Goal: Check status: Check status

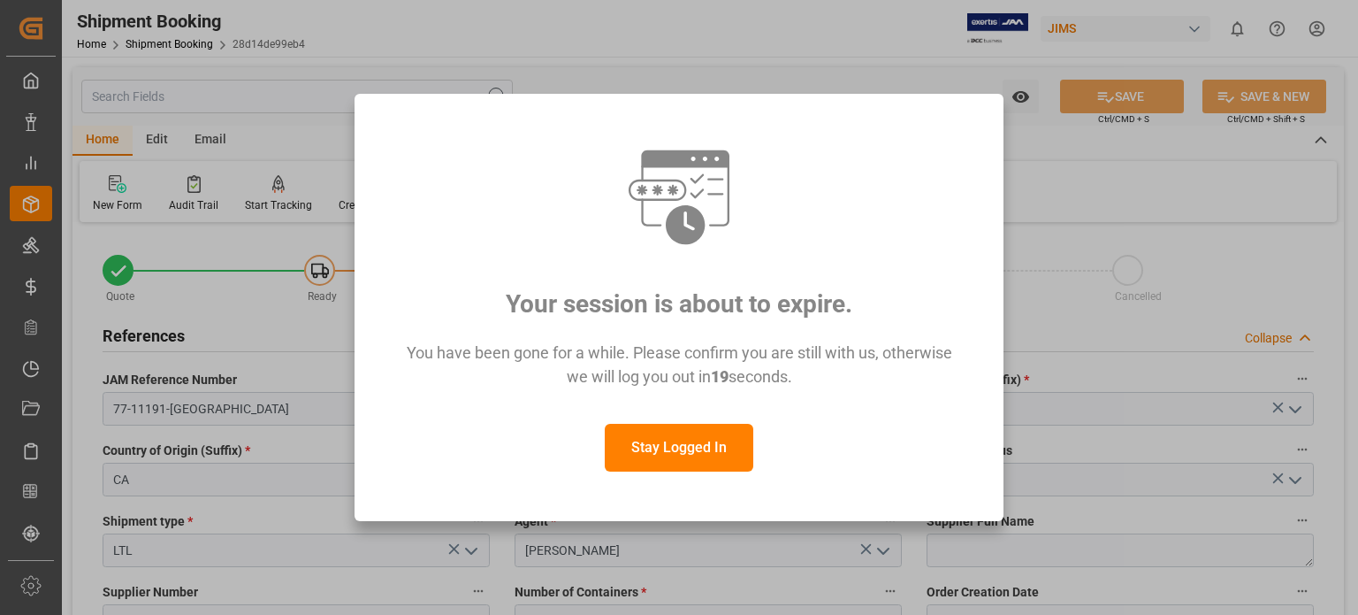
click at [703, 454] on button "Stay Logged In" at bounding box center [679, 448] width 149 height 48
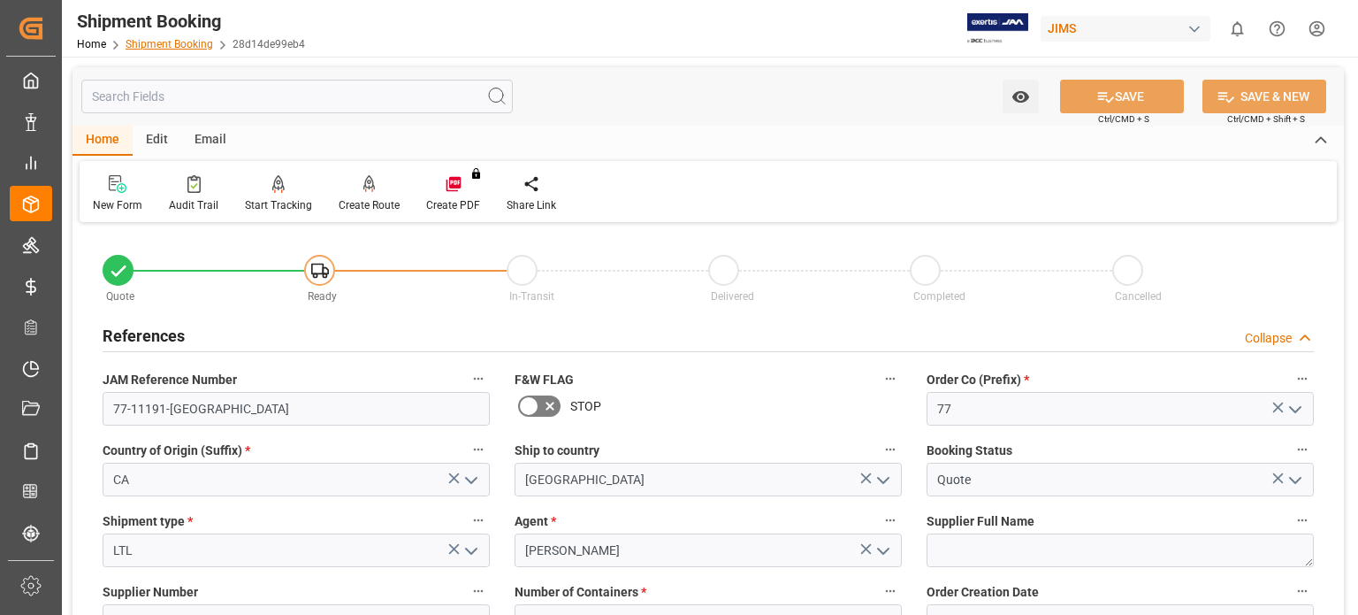
click at [152, 42] on link "Shipment Booking" at bounding box center [170, 44] width 88 height 12
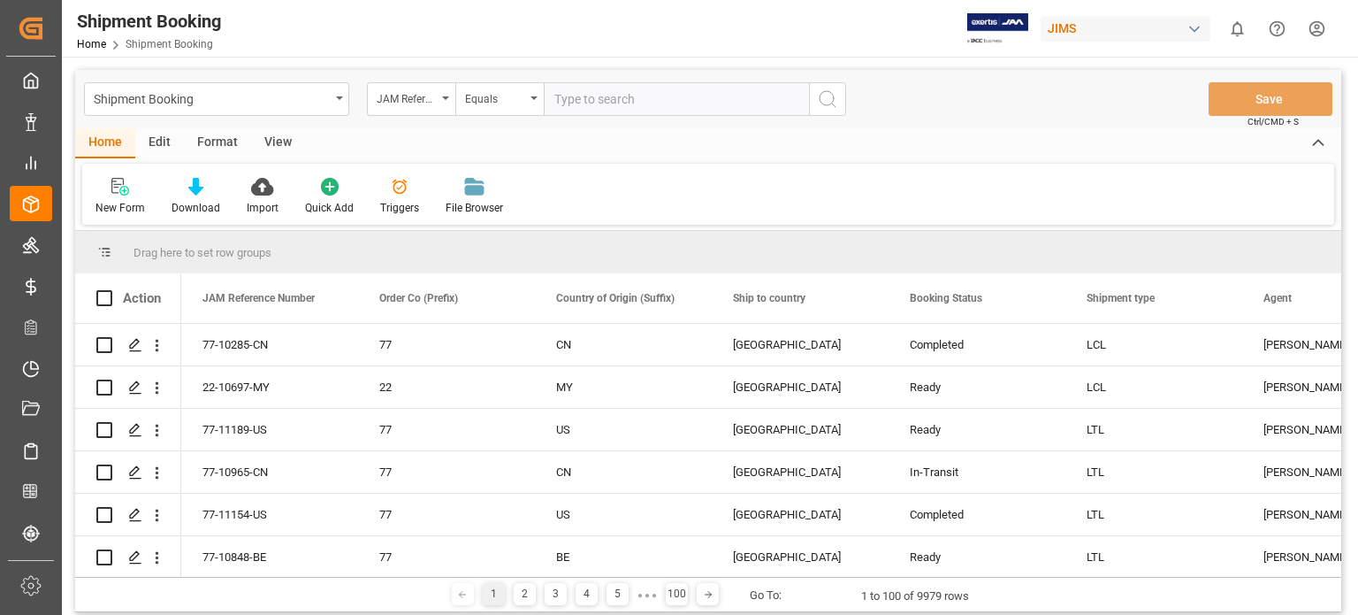
click at [582, 101] on input "text" at bounding box center [676, 99] width 265 height 34
type input "77-10711-CN"
click at [820, 93] on icon "search button" at bounding box center [827, 98] width 21 height 21
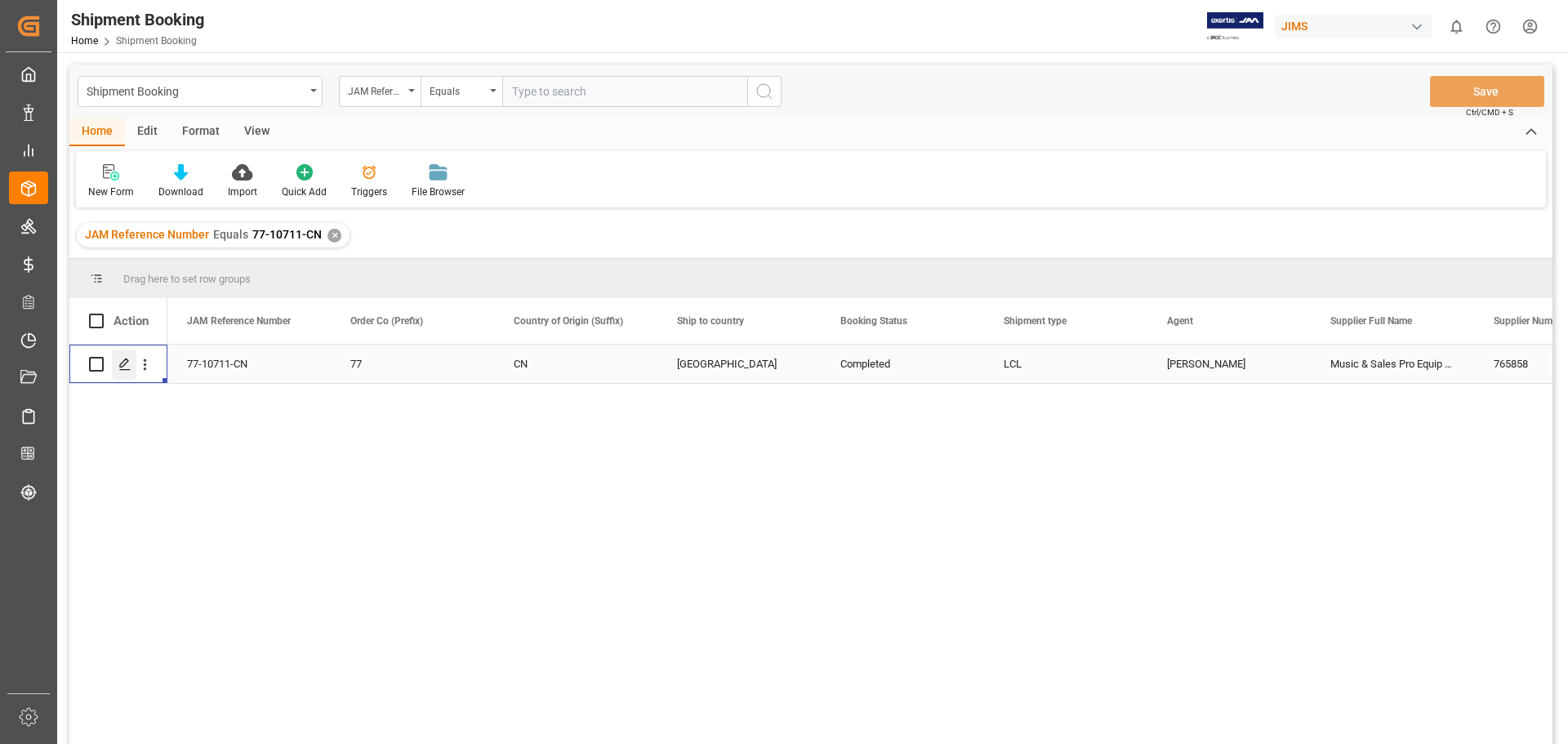
click at [124, 366] on icon "Press SPACE to select this row." at bounding box center [125, 364] width 13 height 13
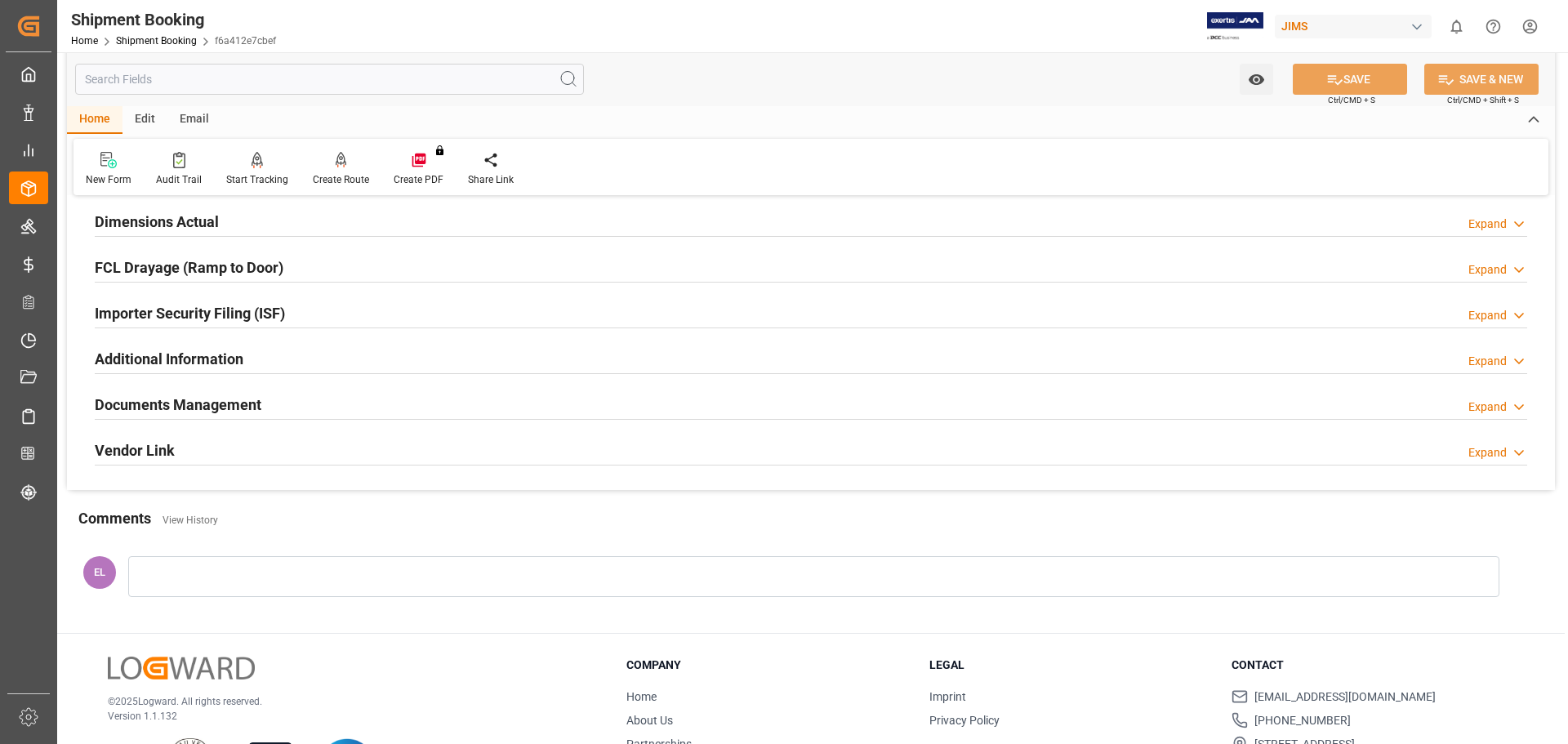
scroll to position [482, 0]
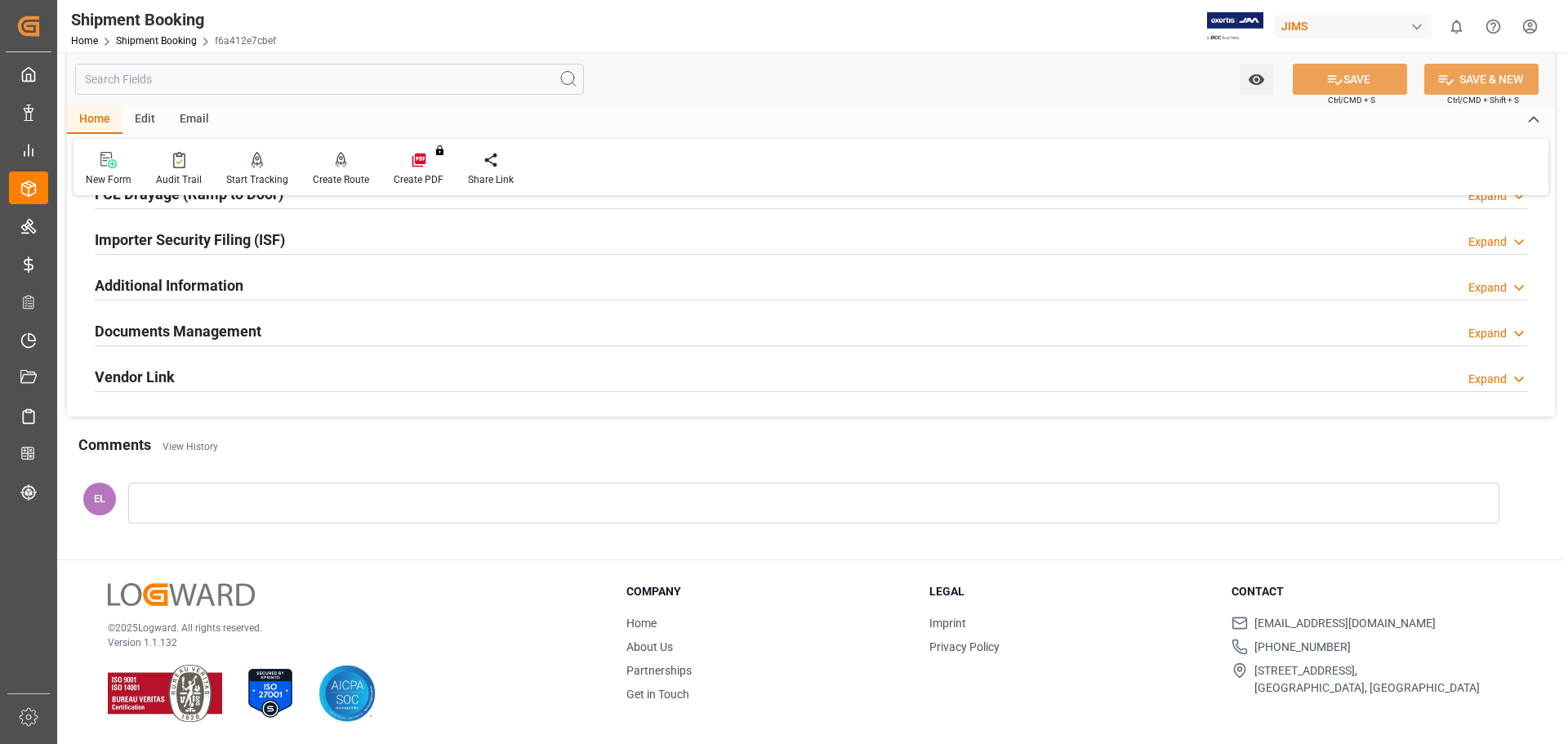
click at [209, 313] on div "Documents Management Expand" at bounding box center [811, 331] width 1455 height 46
click at [201, 328] on h2 "Documents Management" at bounding box center [178, 331] width 166 height 22
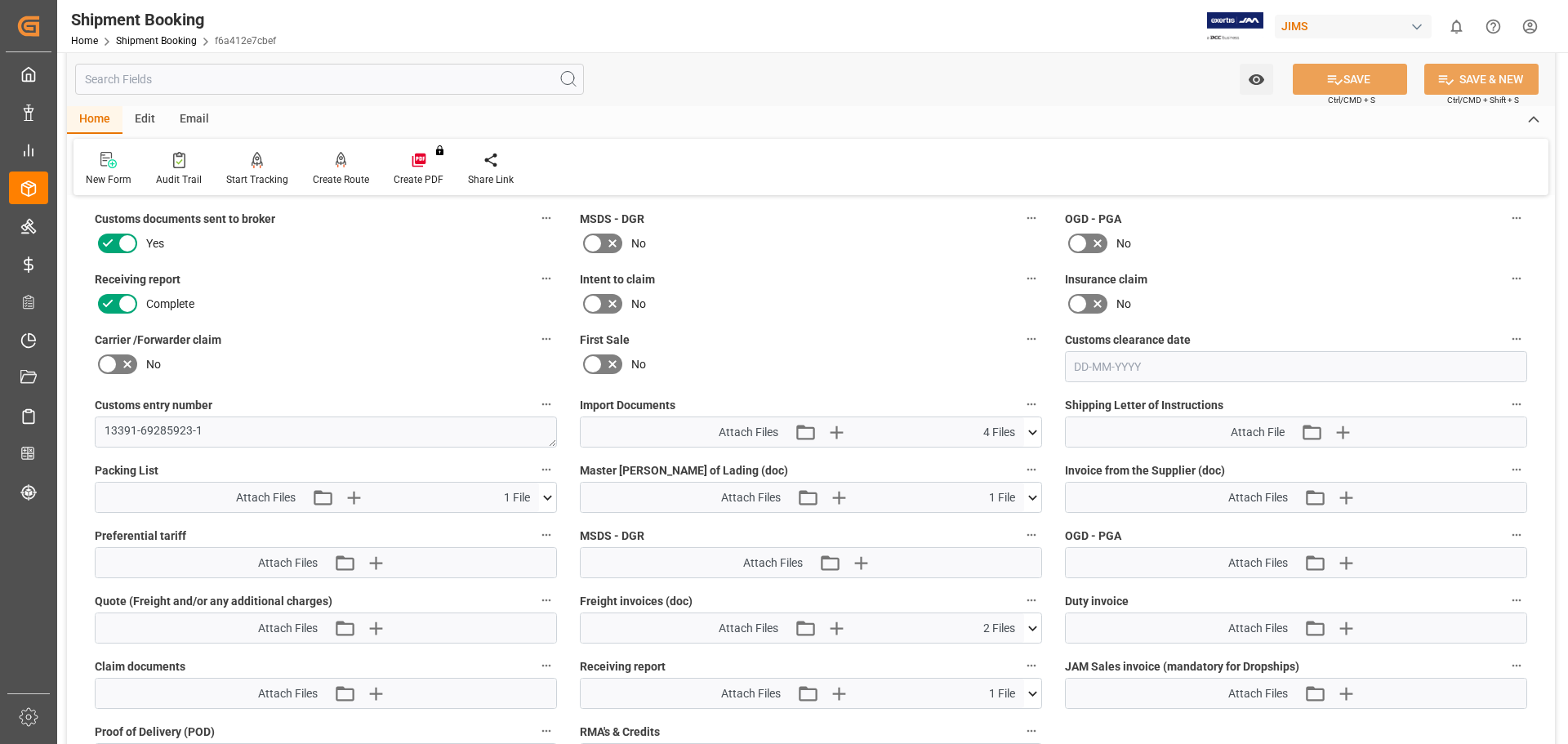
scroll to position [753, 0]
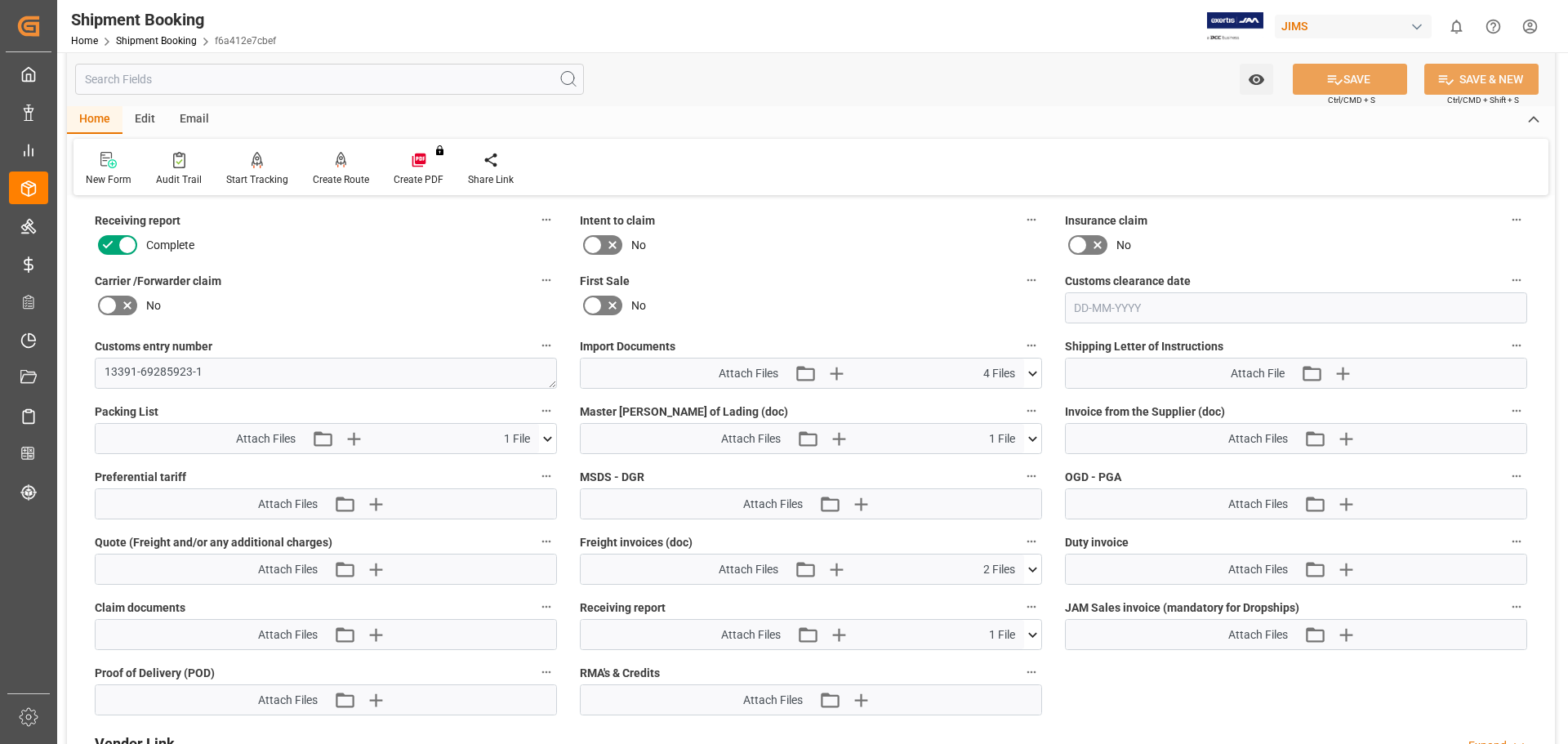
click at [1028, 372] on icon at bounding box center [1032, 373] width 18 height 18
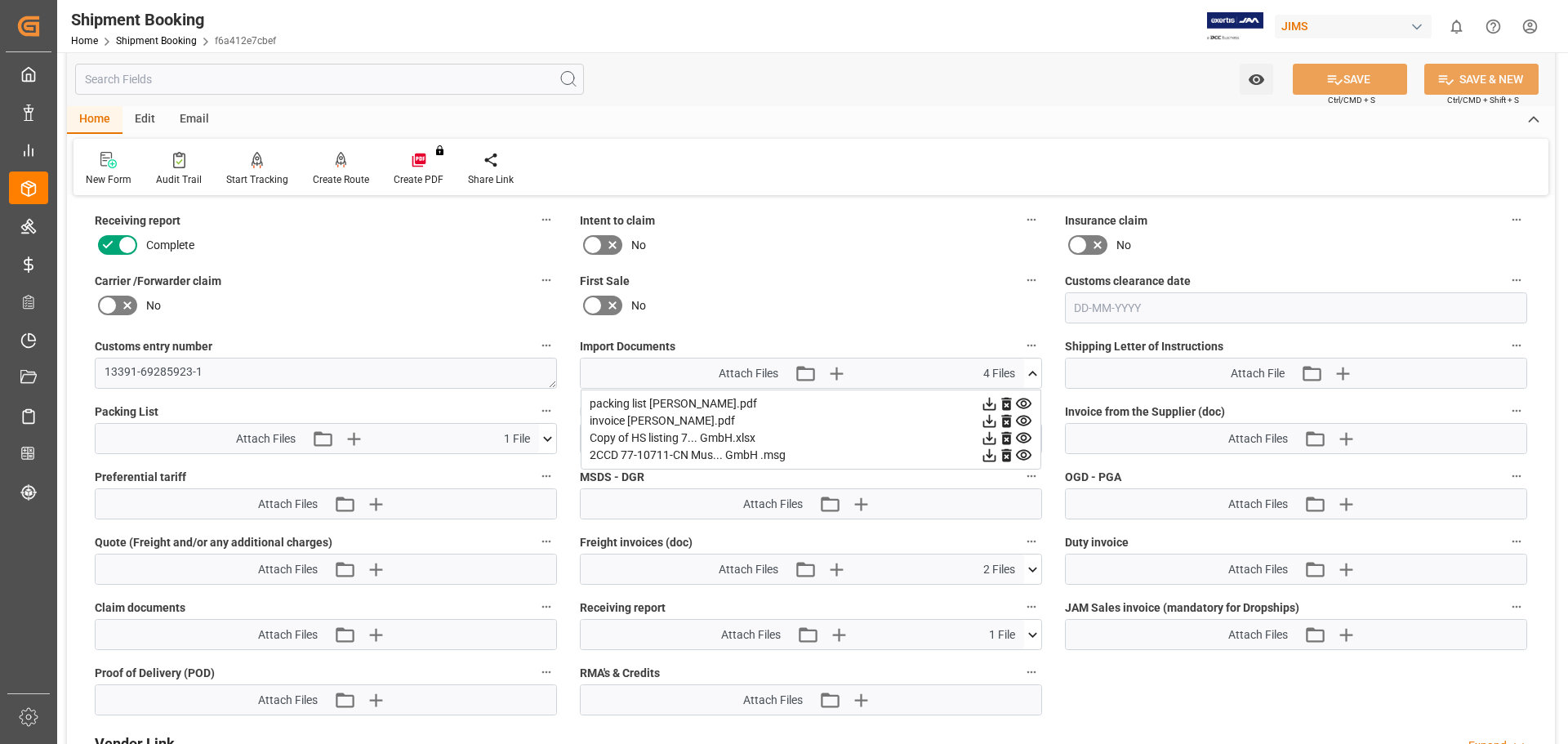
click at [648, 418] on div "invoice [PERSON_NAME].pdf" at bounding box center [810, 421] width 442 height 18
click at [1025, 421] on icon at bounding box center [1023, 420] width 16 height 10
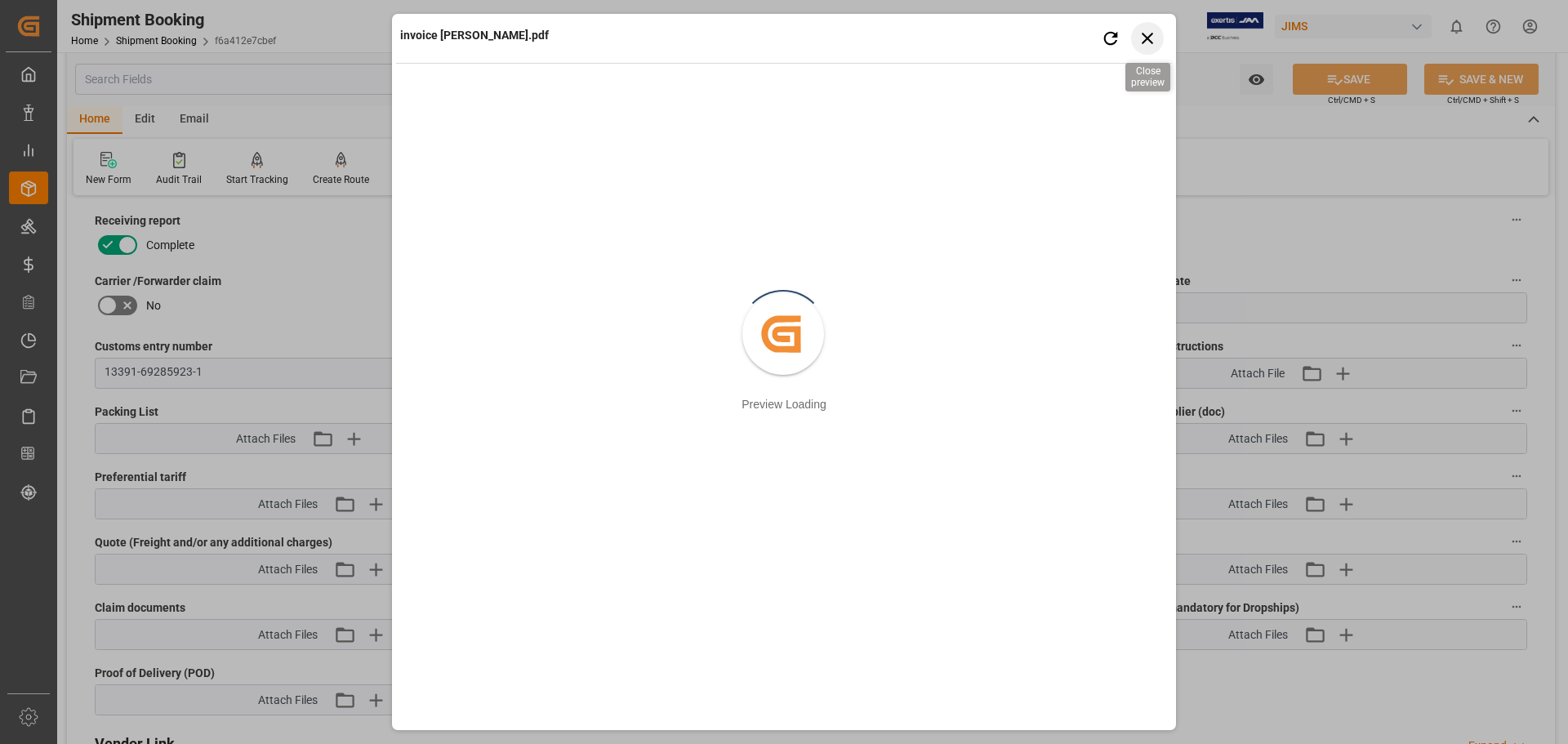
click at [1139, 40] on icon "button" at bounding box center [1148, 38] width 20 height 20
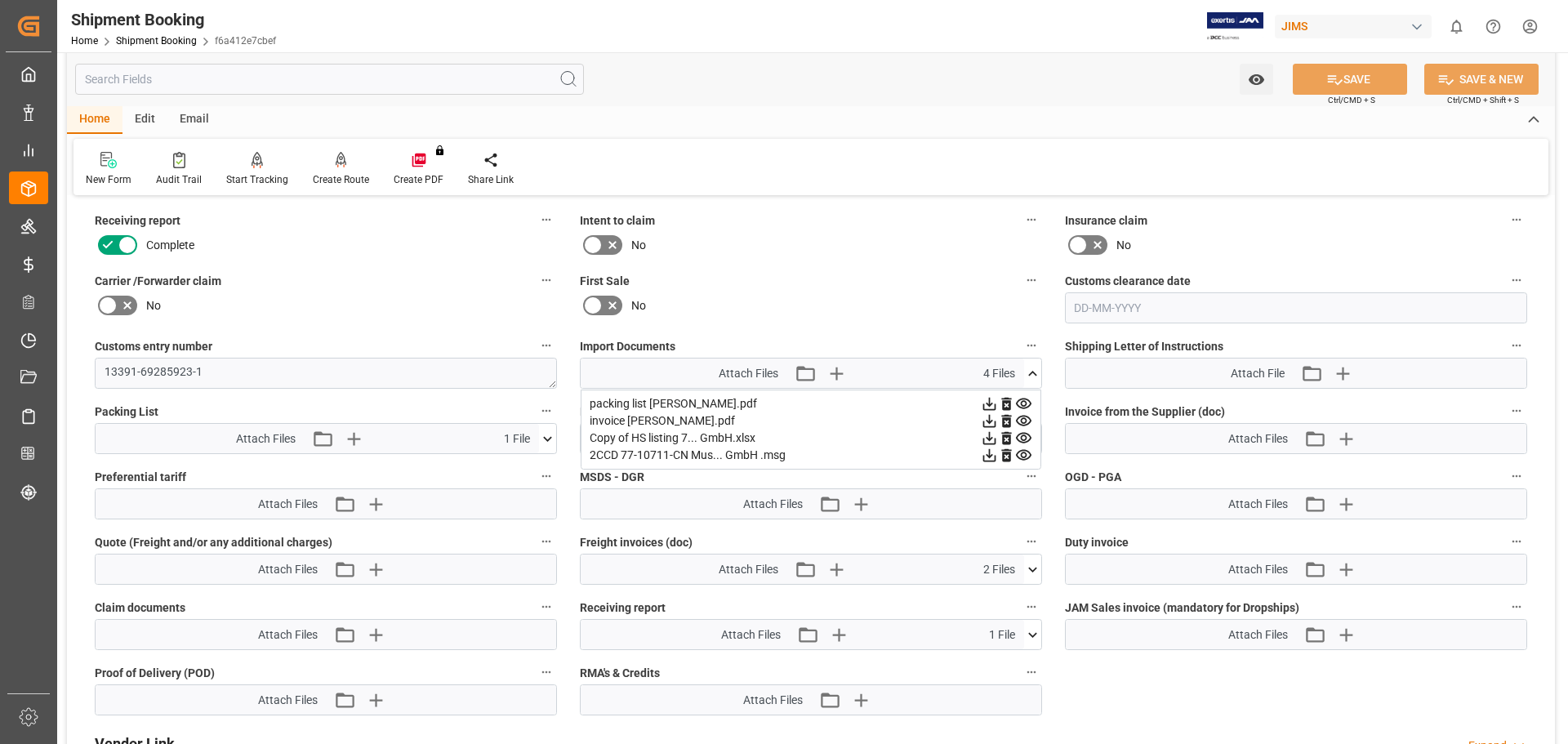
click at [1025, 420] on icon at bounding box center [1023, 421] width 18 height 18
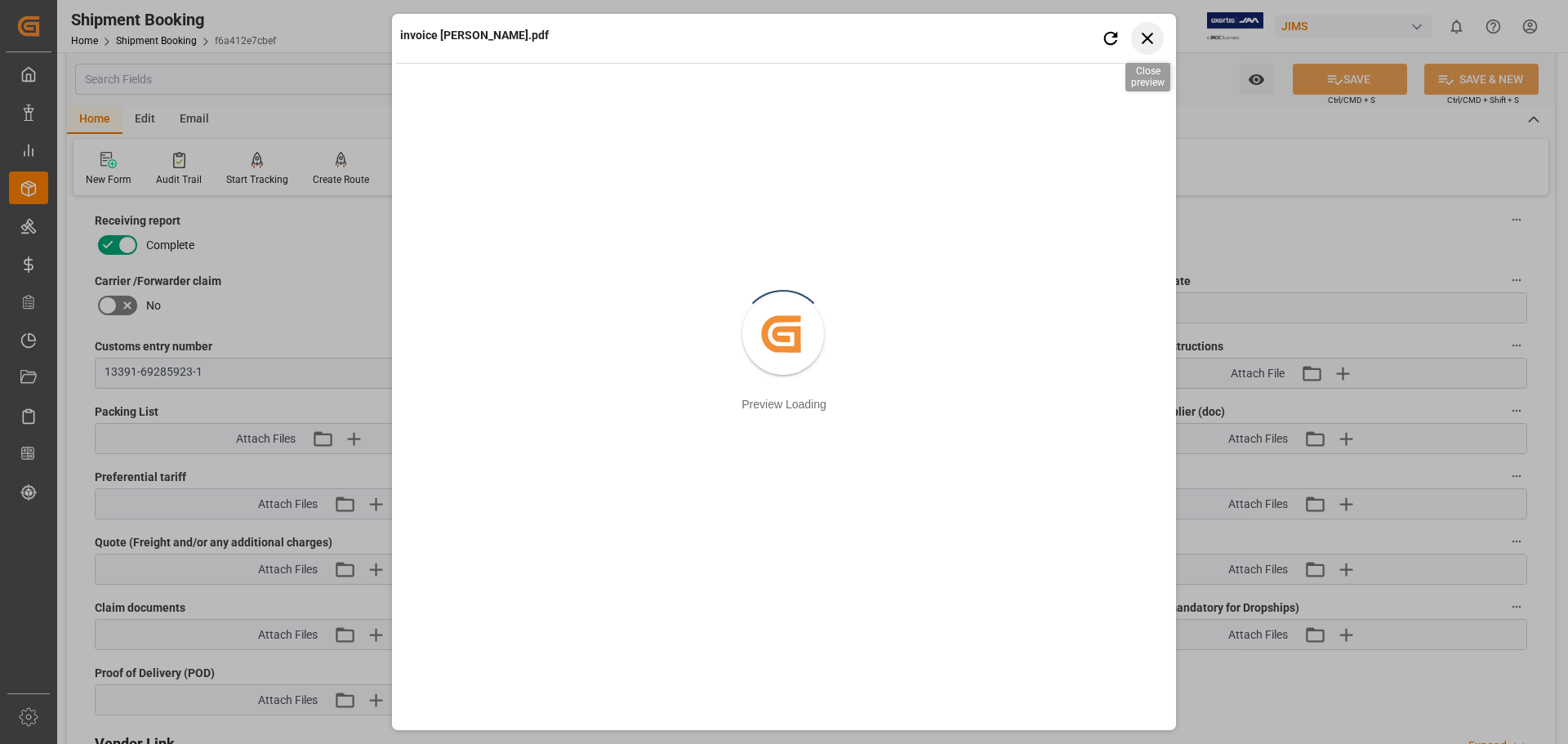
click at [1146, 37] on icon "button" at bounding box center [1147, 38] width 11 height 11
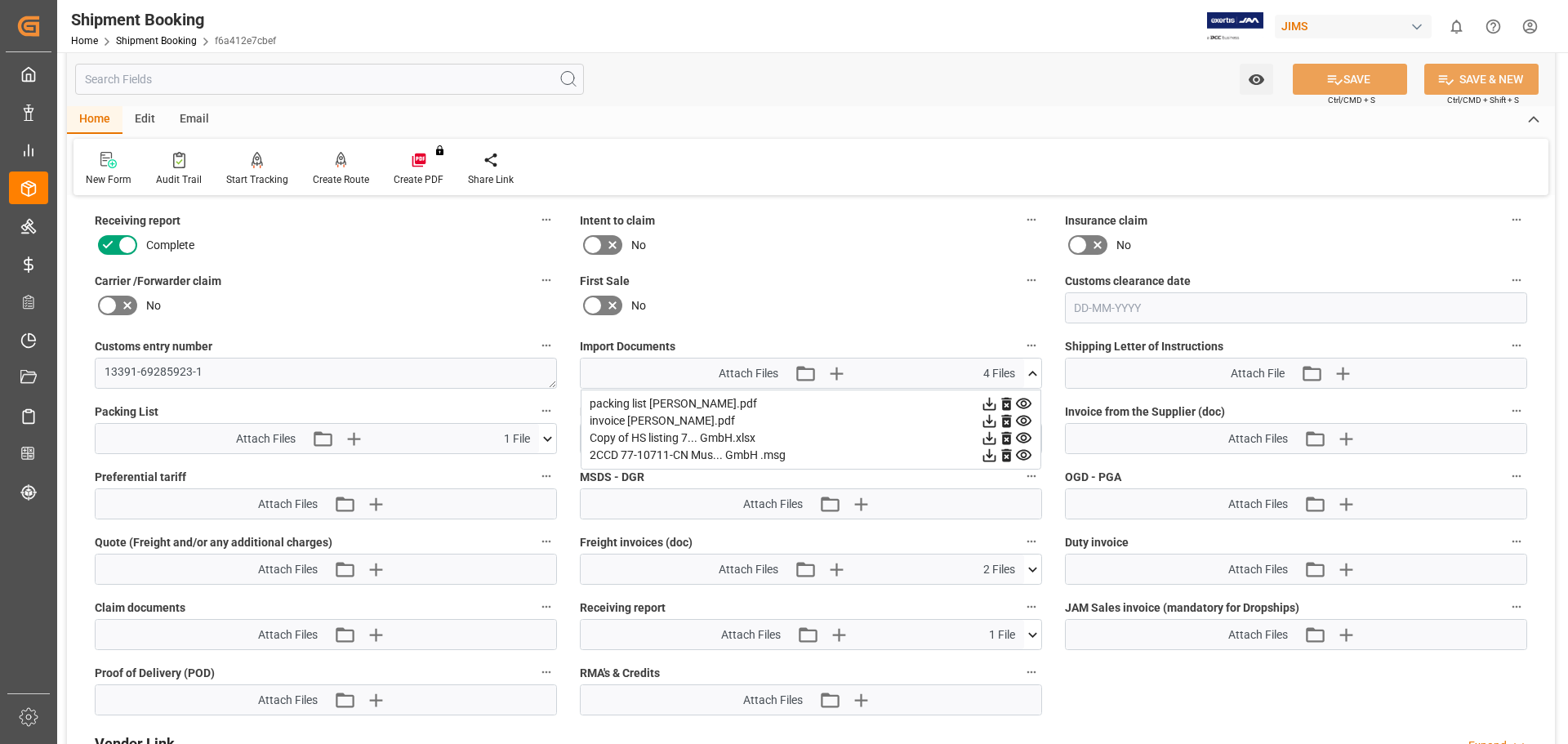
click at [1025, 435] on icon at bounding box center [1023, 438] width 16 height 10
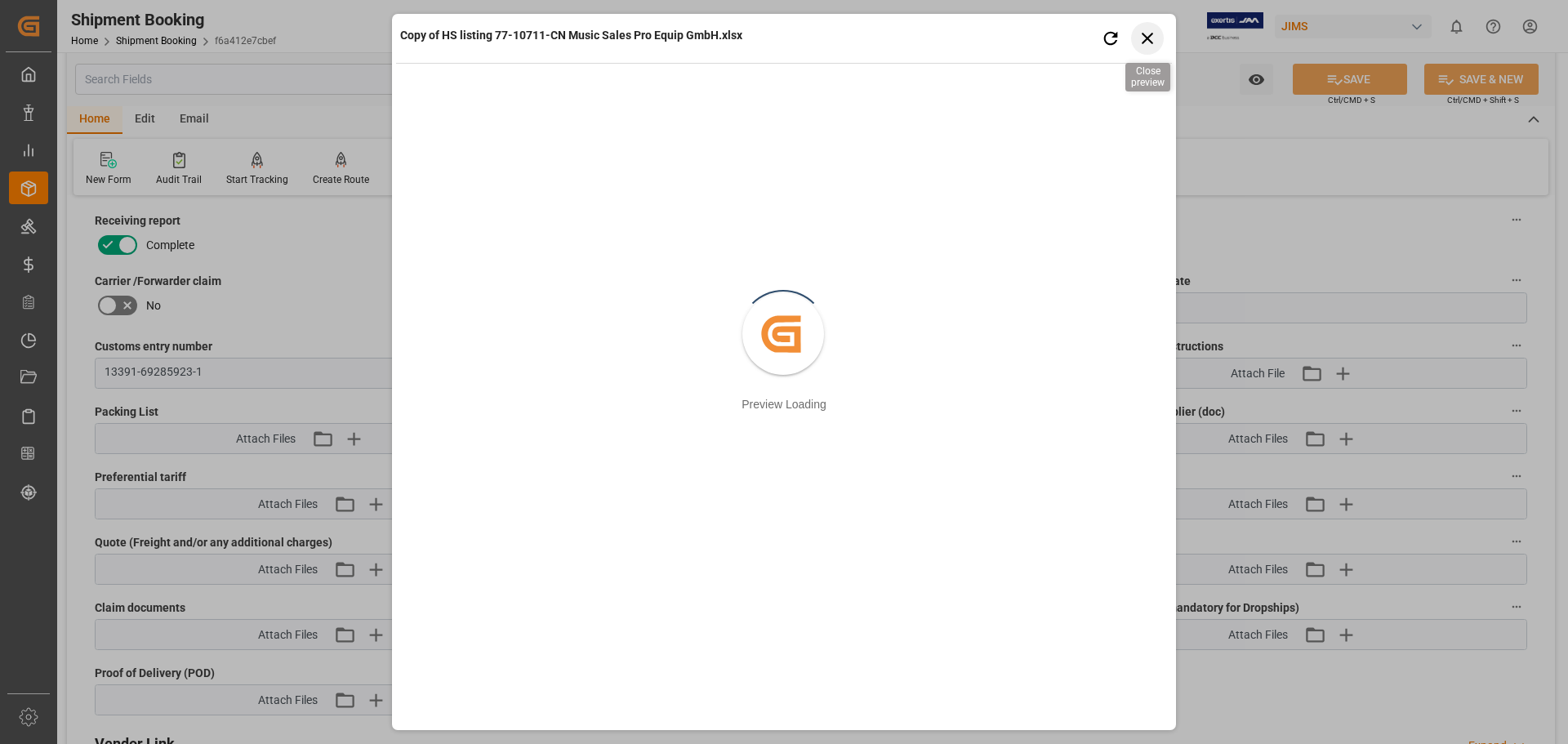
click at [1140, 37] on icon "button" at bounding box center [1148, 38] width 20 height 20
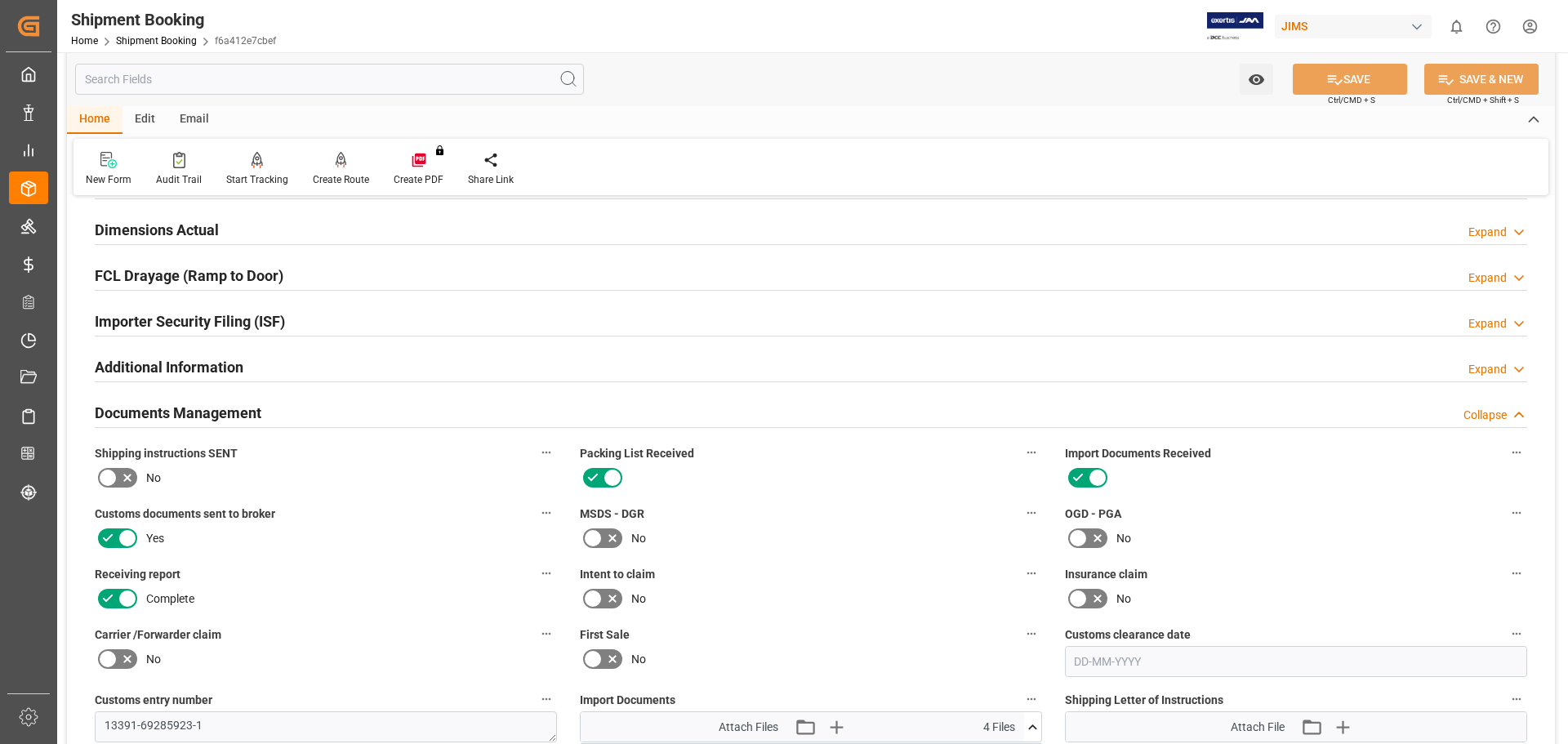
scroll to position [345, 0]
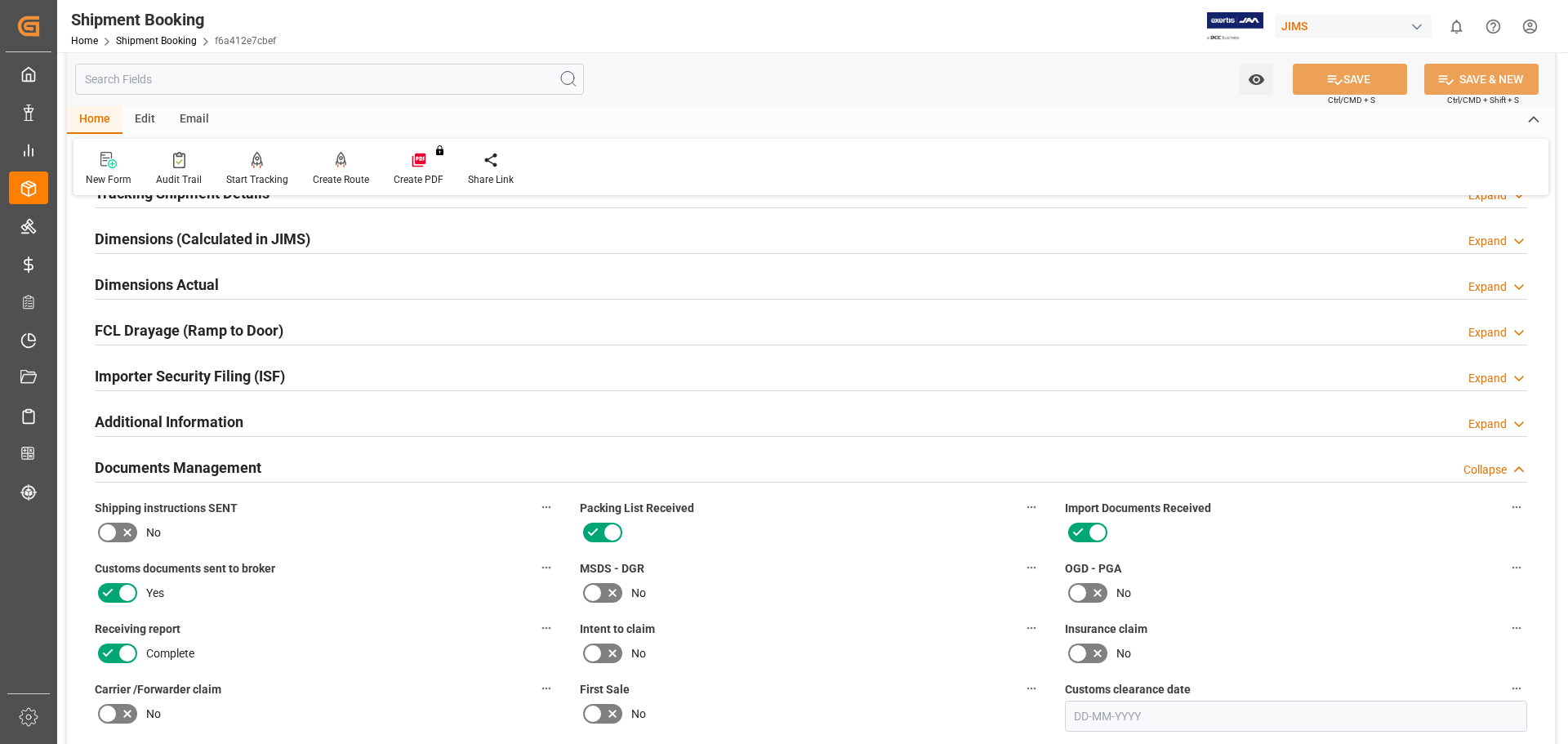
click at [123, 279] on h2 "Dimensions Actual" at bounding box center [157, 284] width 124 height 22
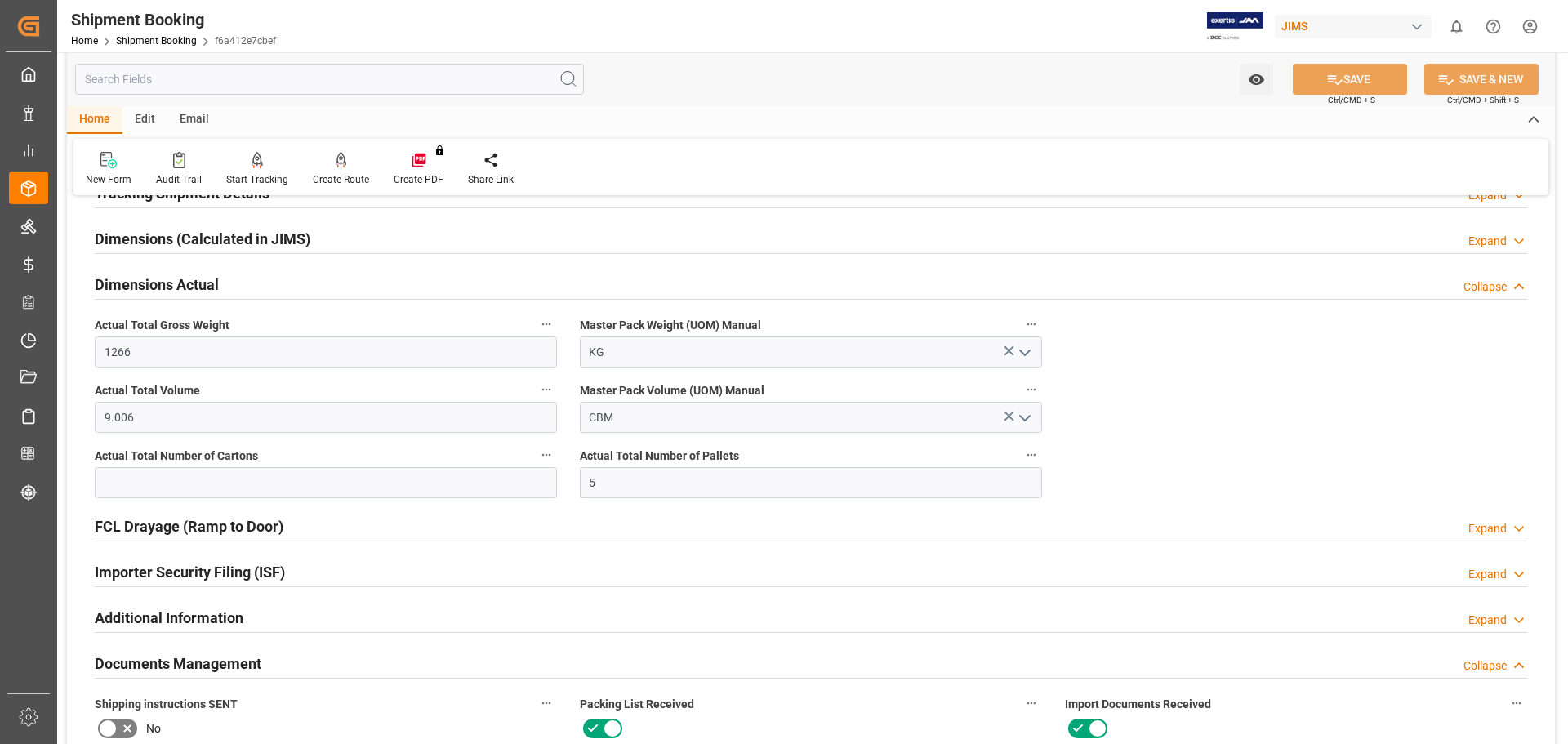
click at [123, 279] on h2 "Dimensions Actual" at bounding box center [157, 284] width 124 height 22
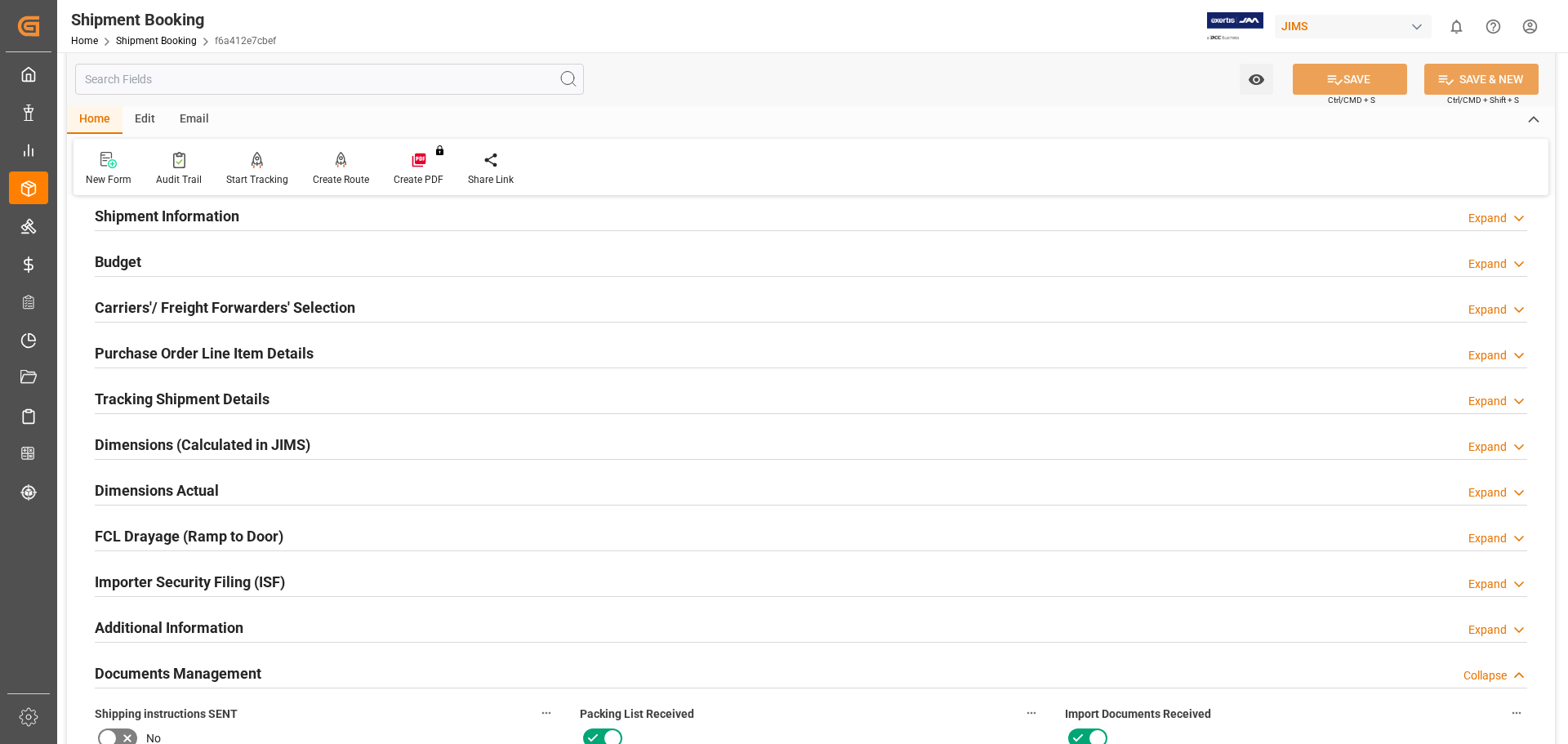
scroll to position [0, 0]
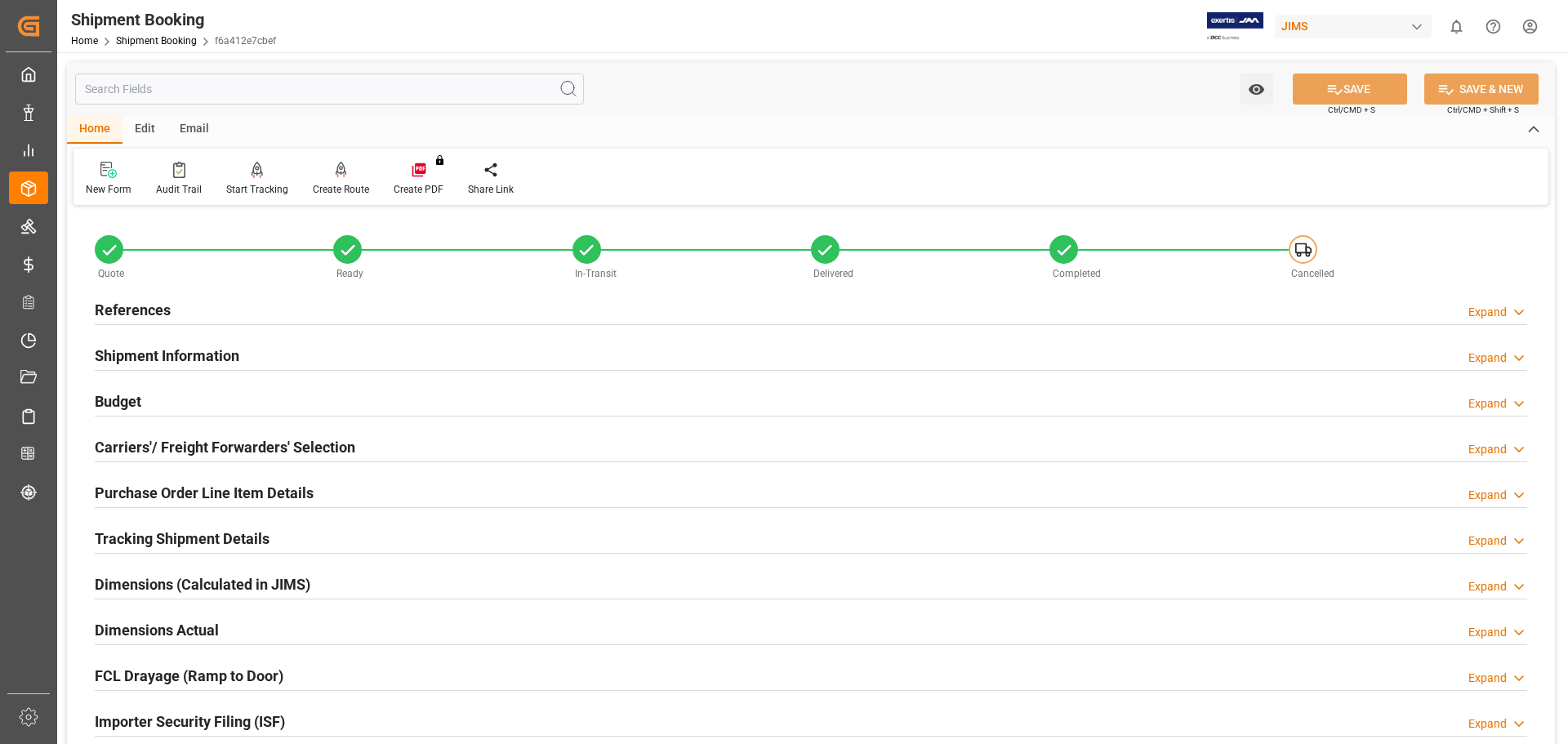
click at [106, 398] on h2 "Budget" at bounding box center [118, 402] width 46 height 22
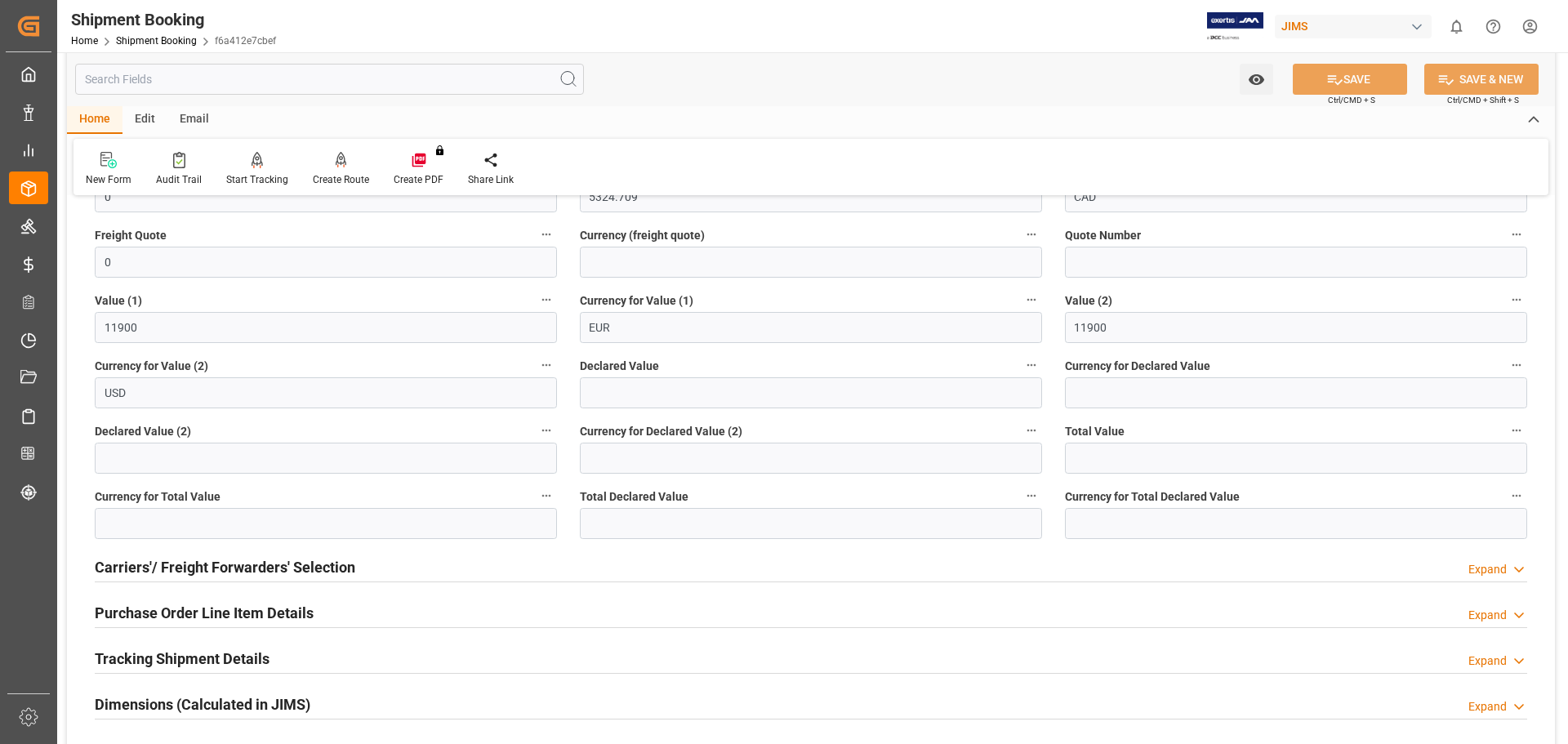
scroll to position [137, 0]
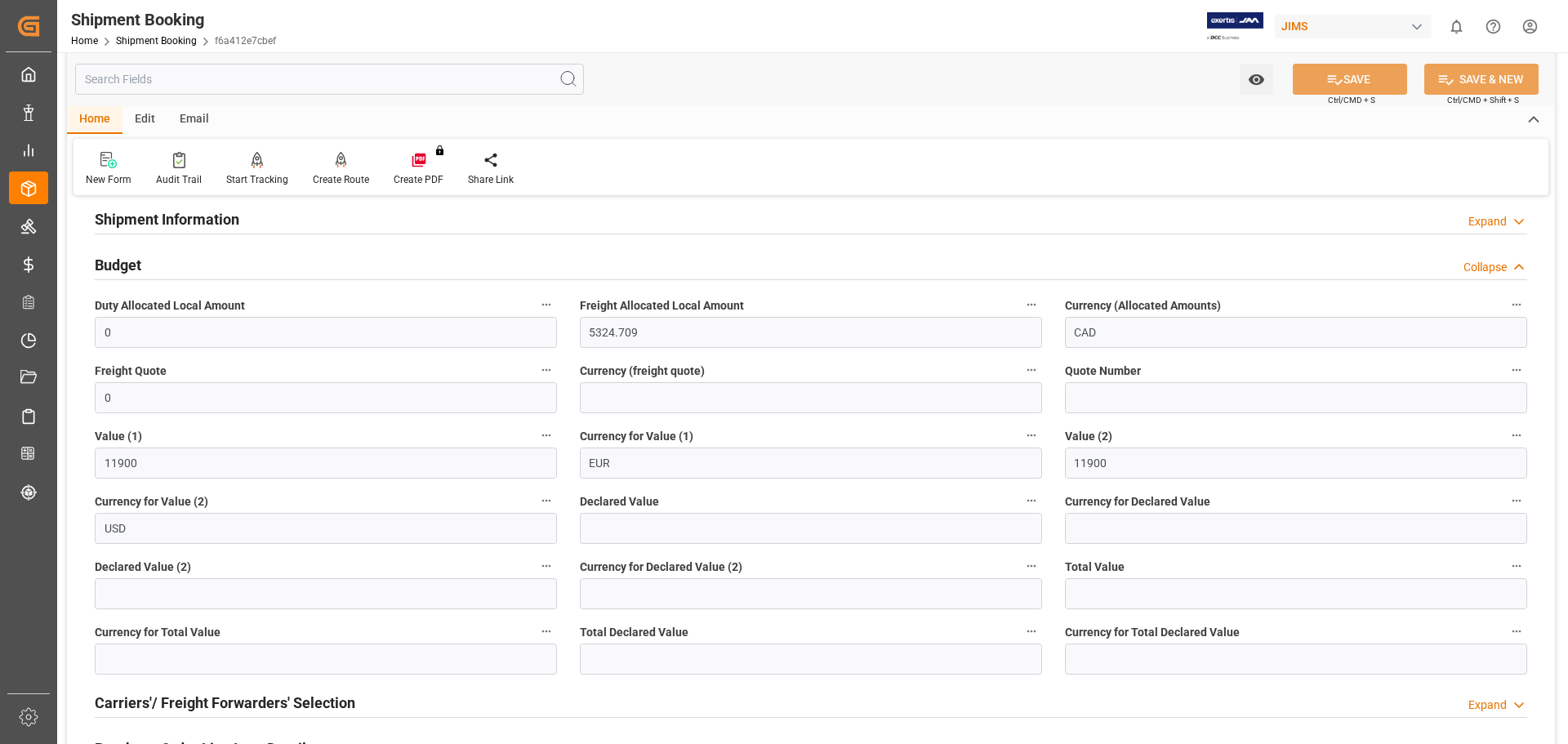
click at [774, 248] on div "Budget Collapse" at bounding box center [811, 264] width 1432 height 31
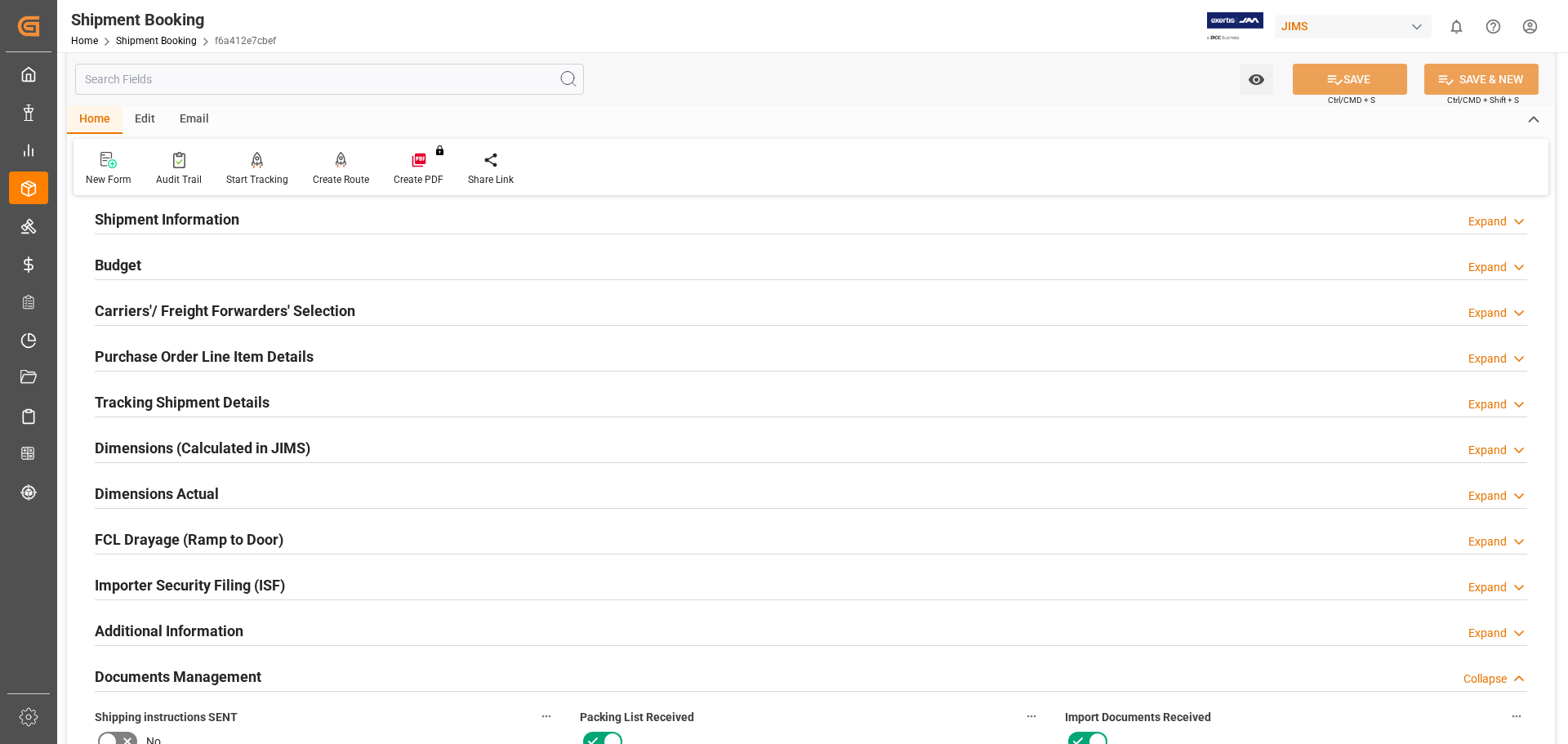
click at [213, 567] on h2 "Documents Management" at bounding box center [178, 677] width 166 height 22
click at [197, 567] on h2 "Documents Management" at bounding box center [178, 677] width 166 height 22
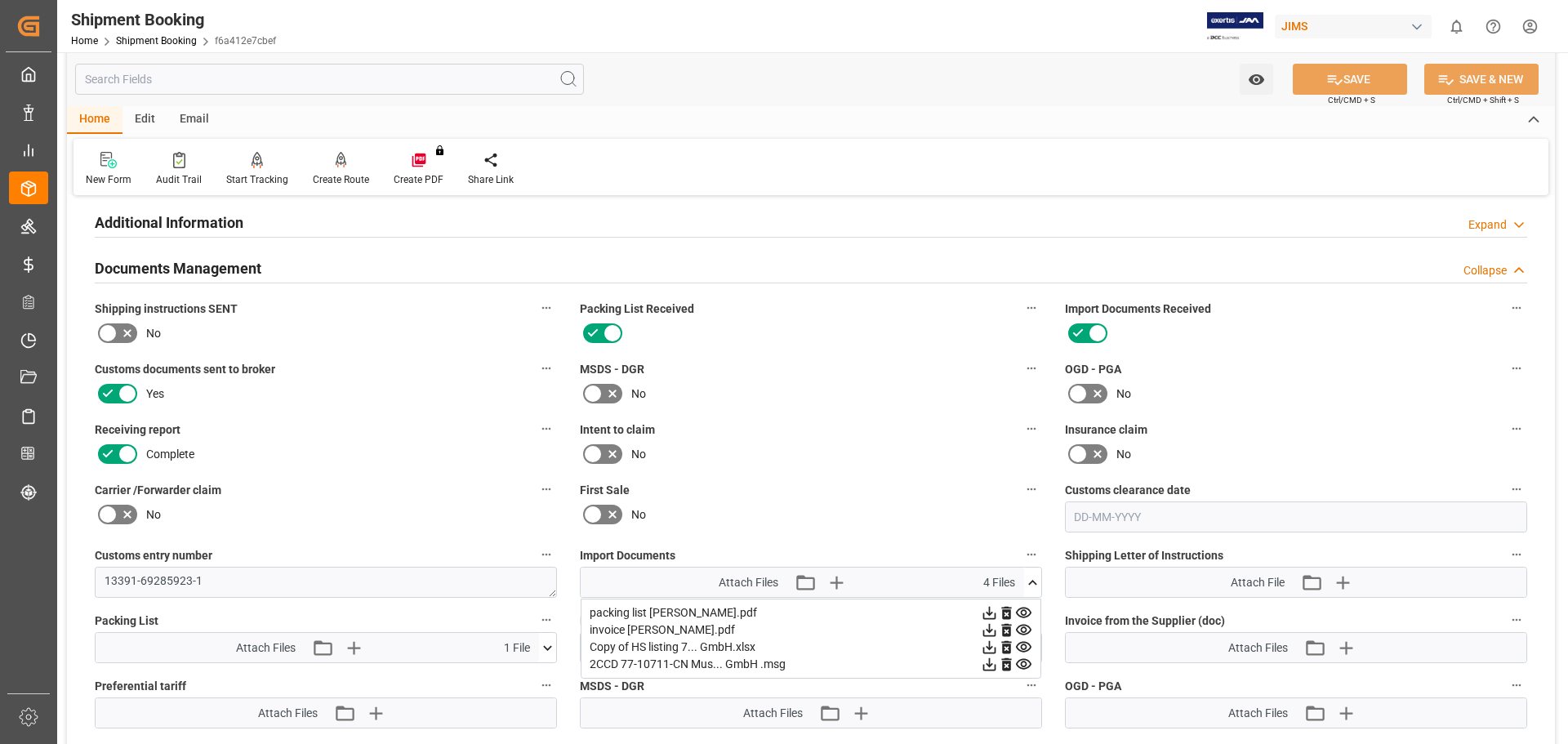
click at [1023, 567] on icon at bounding box center [1023, 629] width 16 height 10
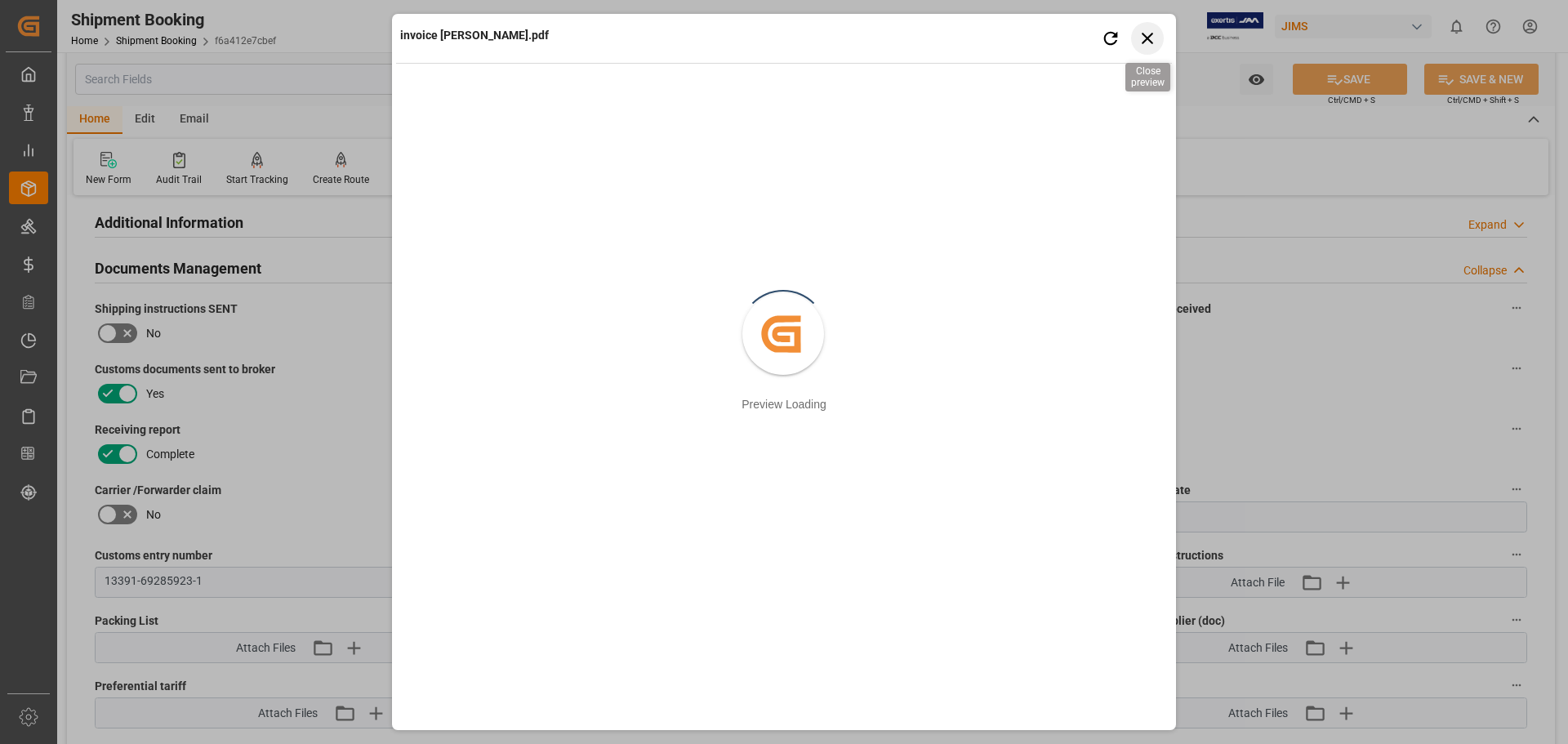
click at [1151, 41] on icon "button" at bounding box center [1147, 38] width 11 height 11
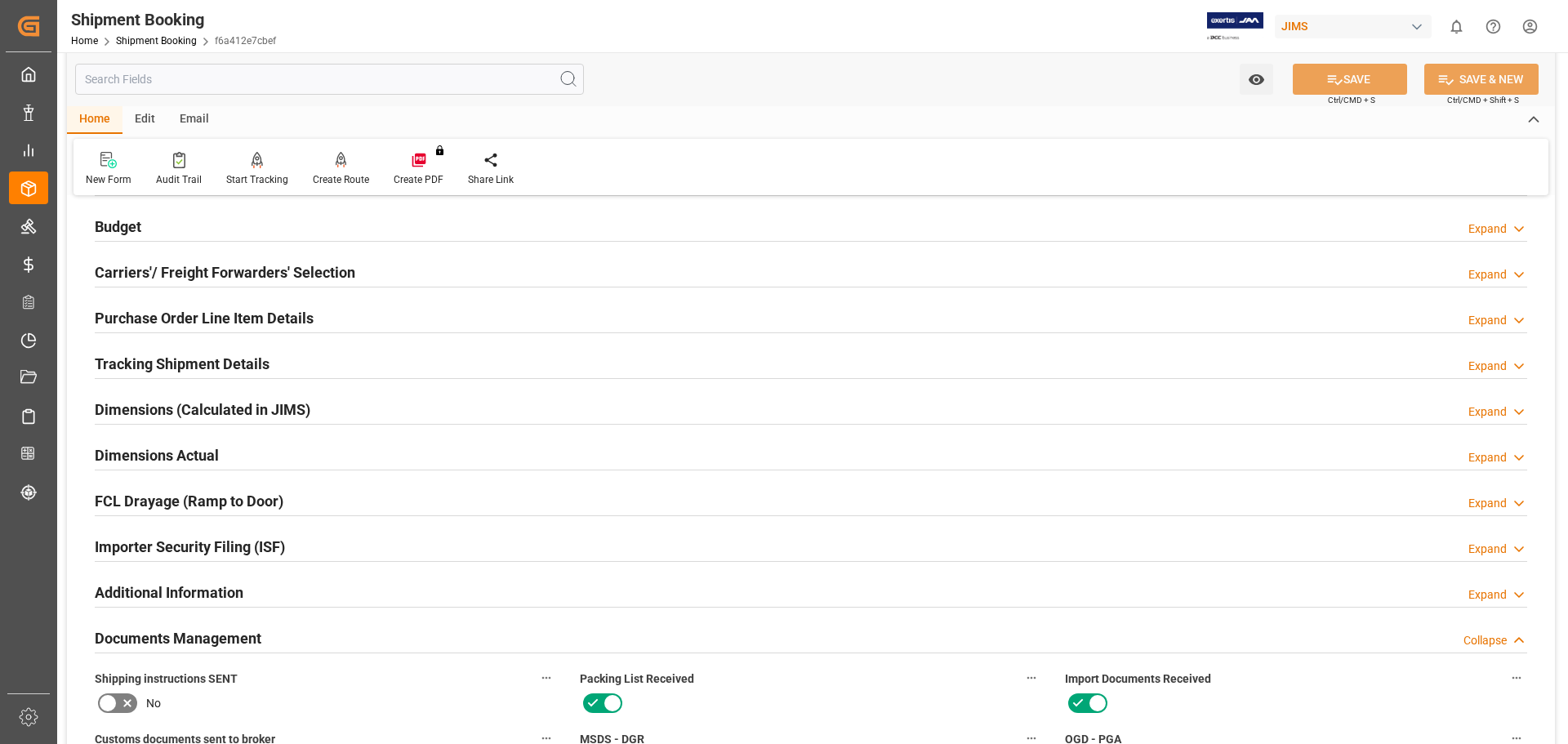
scroll to position [137, 0]
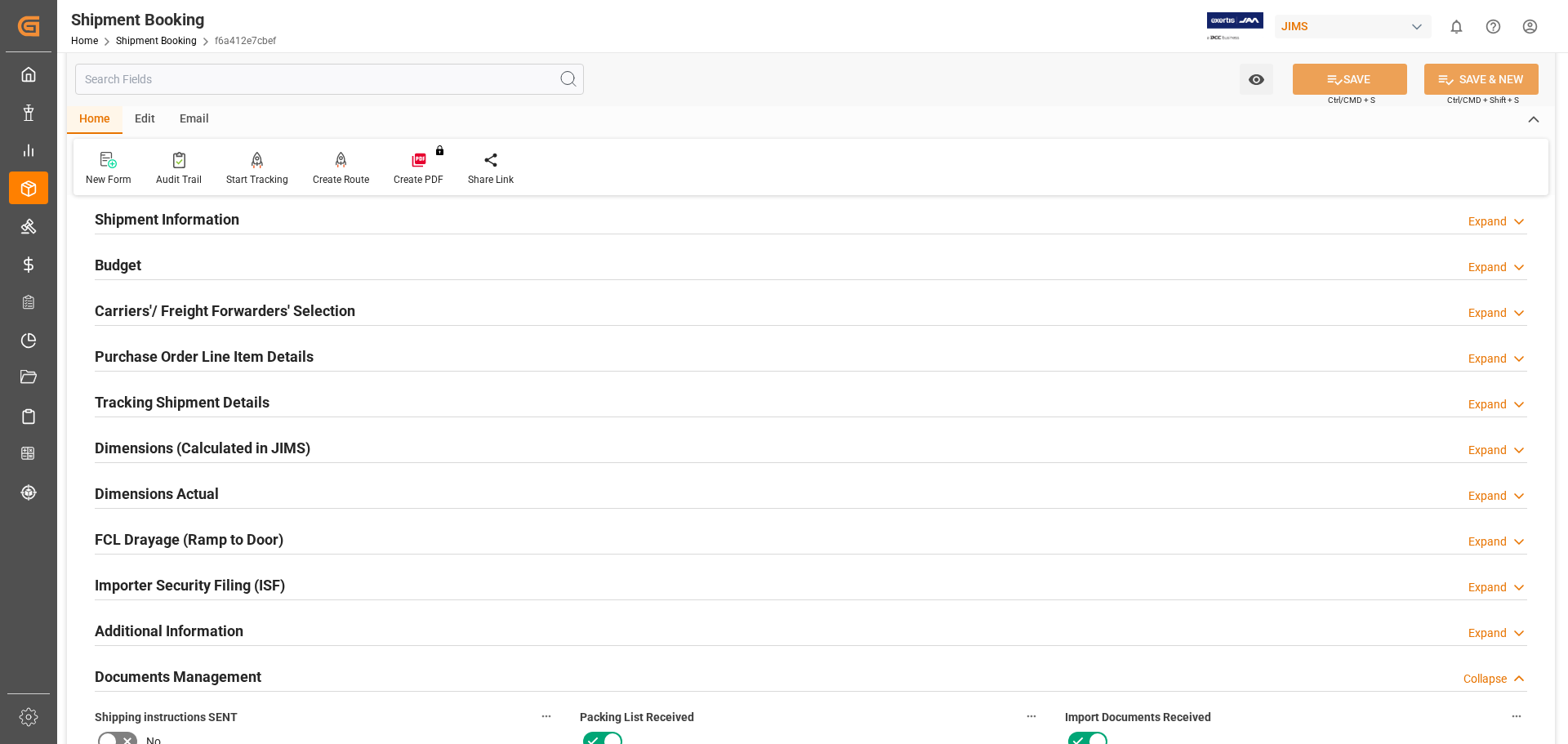
click at [113, 265] on h2 "Budget" at bounding box center [118, 265] width 46 height 22
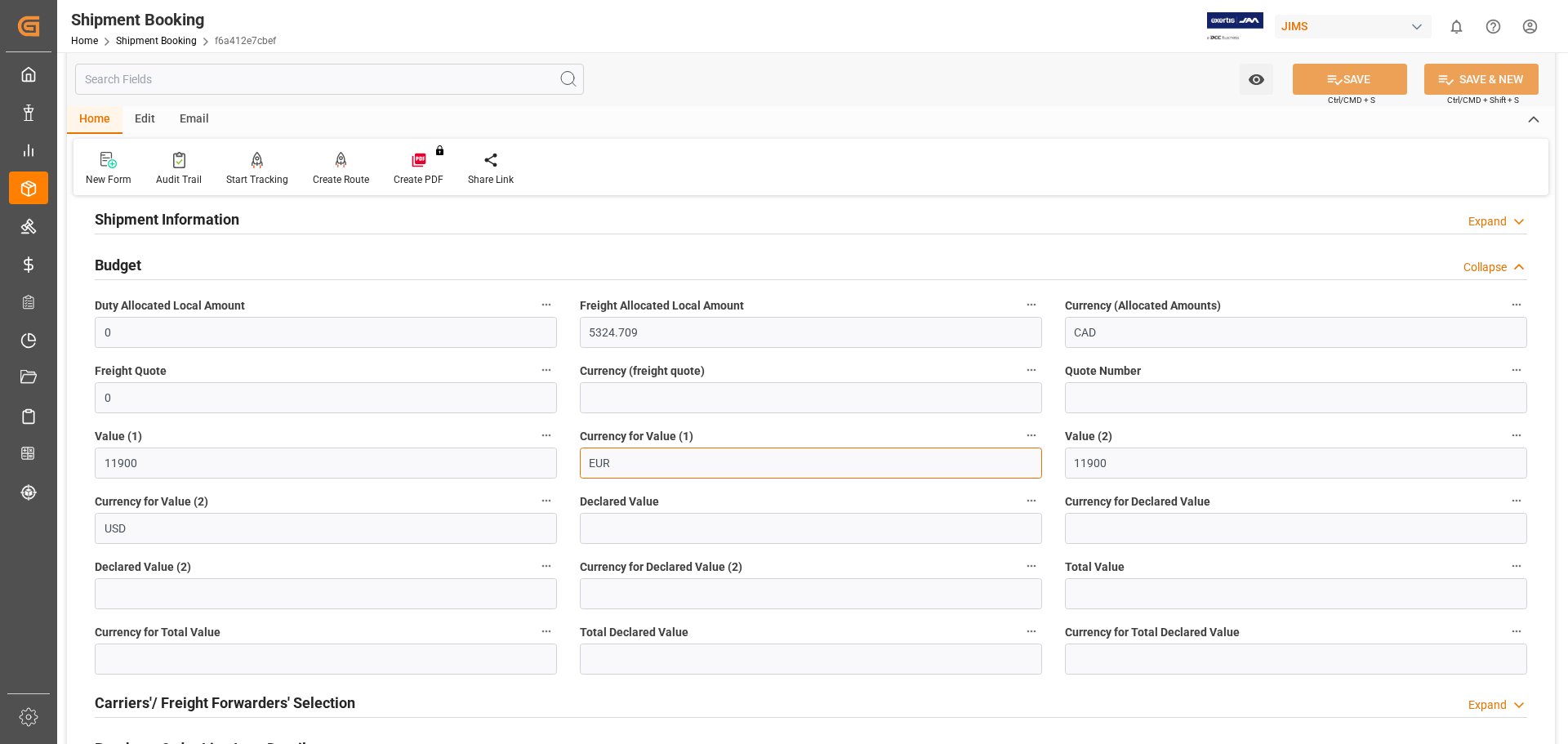
drag, startPoint x: 626, startPoint y: 464, endPoint x: 577, endPoint y: 467, distance: 49.1
click at [577, 467] on div "Currency for Value (1) EUR" at bounding box center [810, 451] width 485 height 66
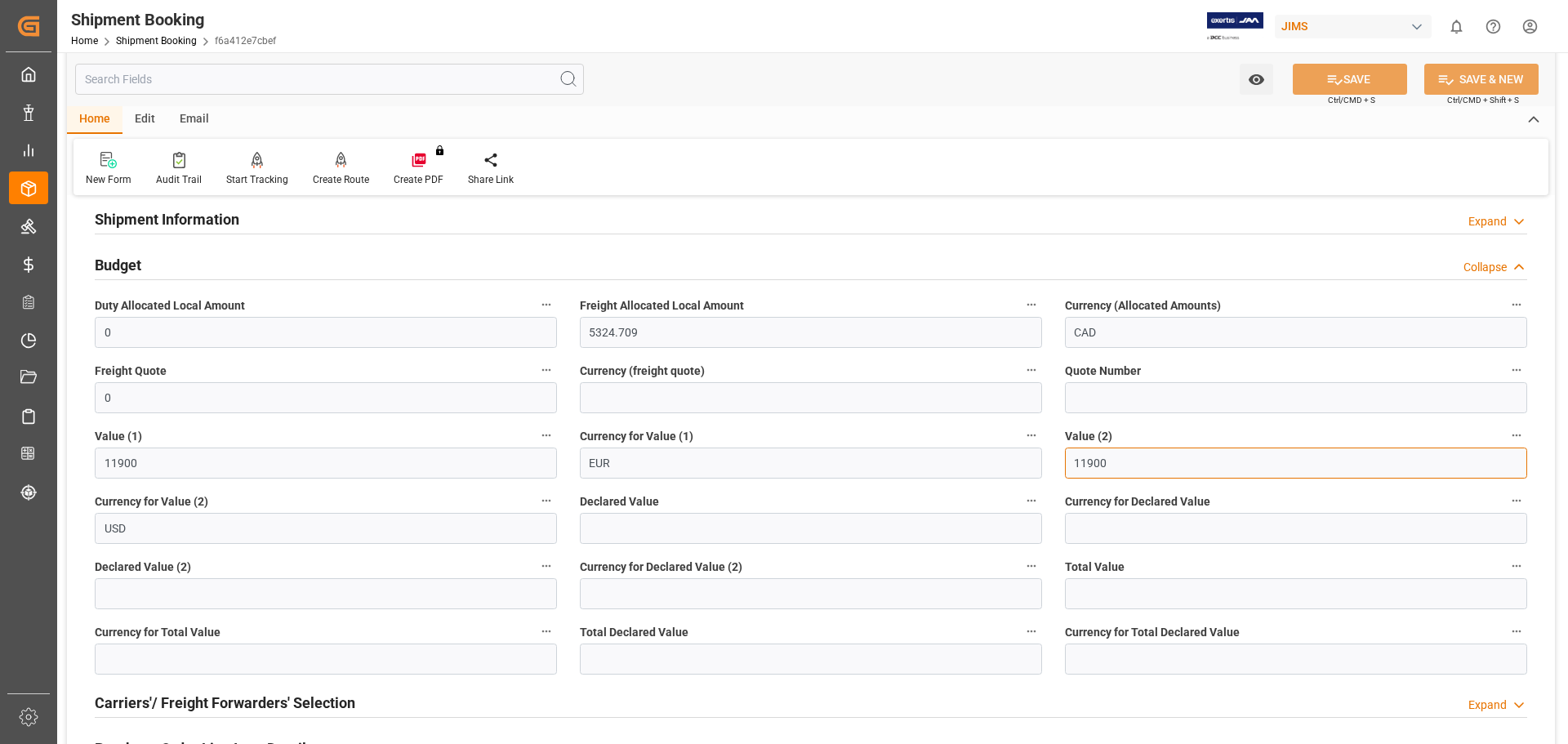
click at [1121, 460] on input "11900" at bounding box center [1296, 463] width 463 height 31
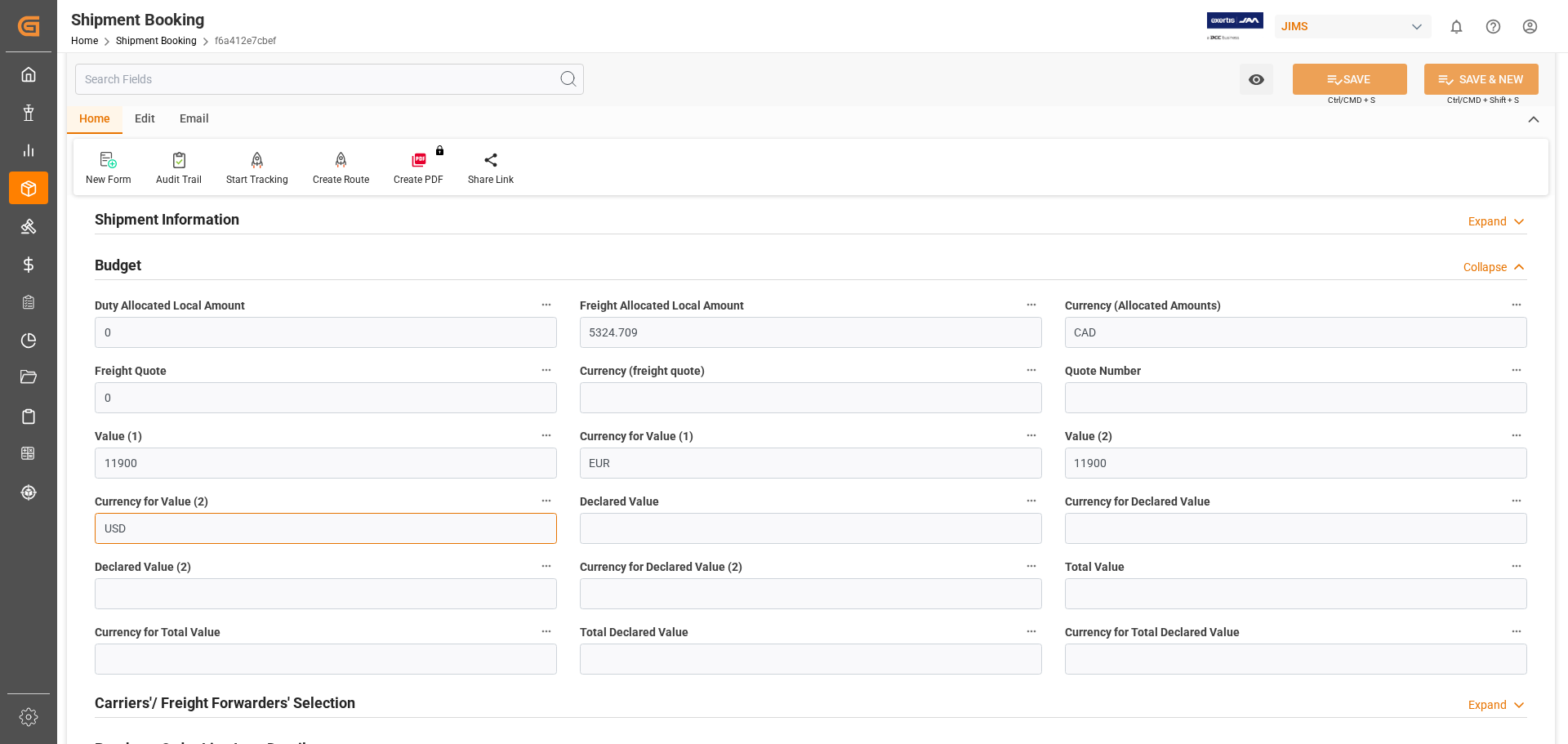
click at [169, 531] on input "USD" at bounding box center [326, 528] width 463 height 31
click at [1076, 172] on div "New Form Audit Trail Start Tracking Create Empty Shipment Tracking Create Route…" at bounding box center [811, 166] width 1475 height 56
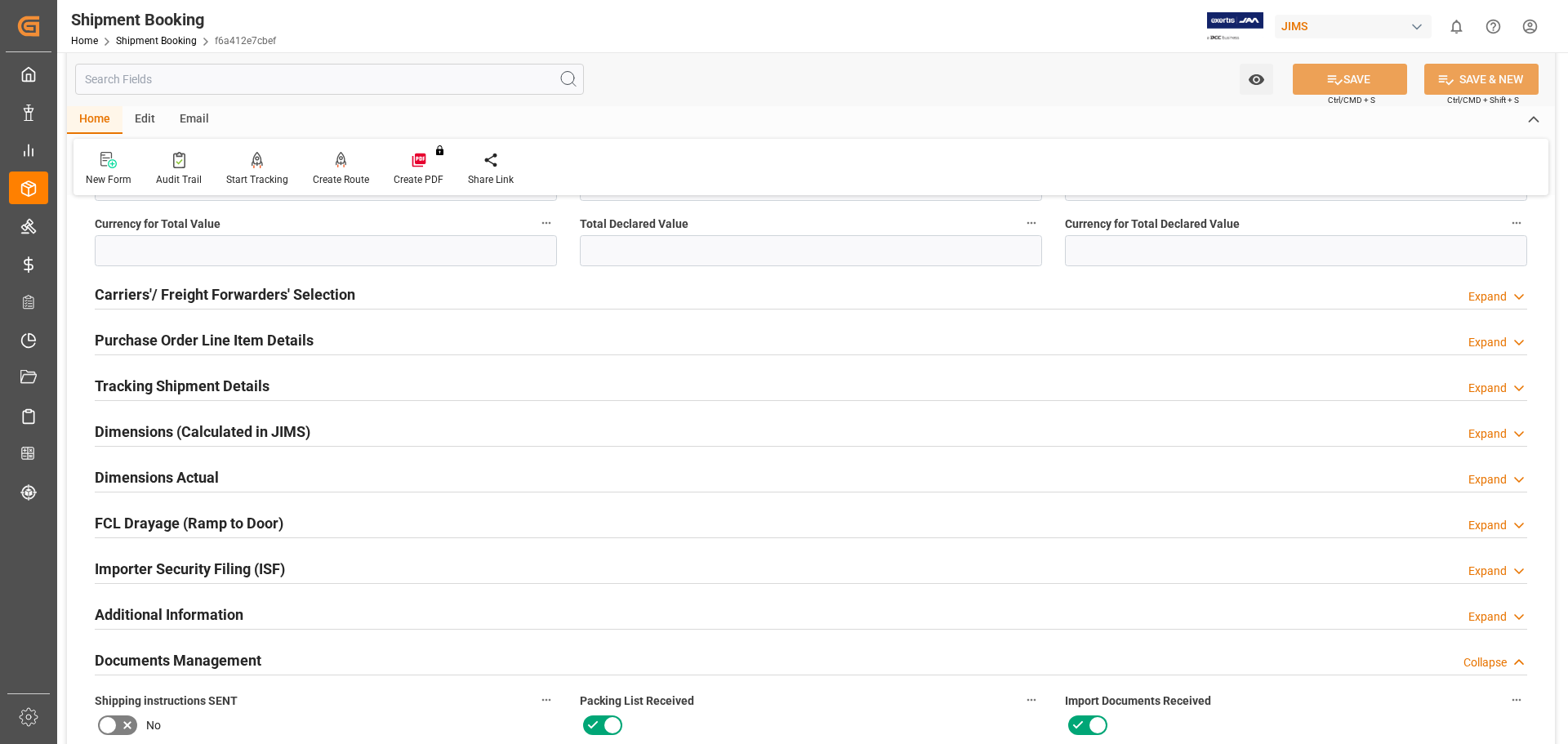
scroll to position [408, 0]
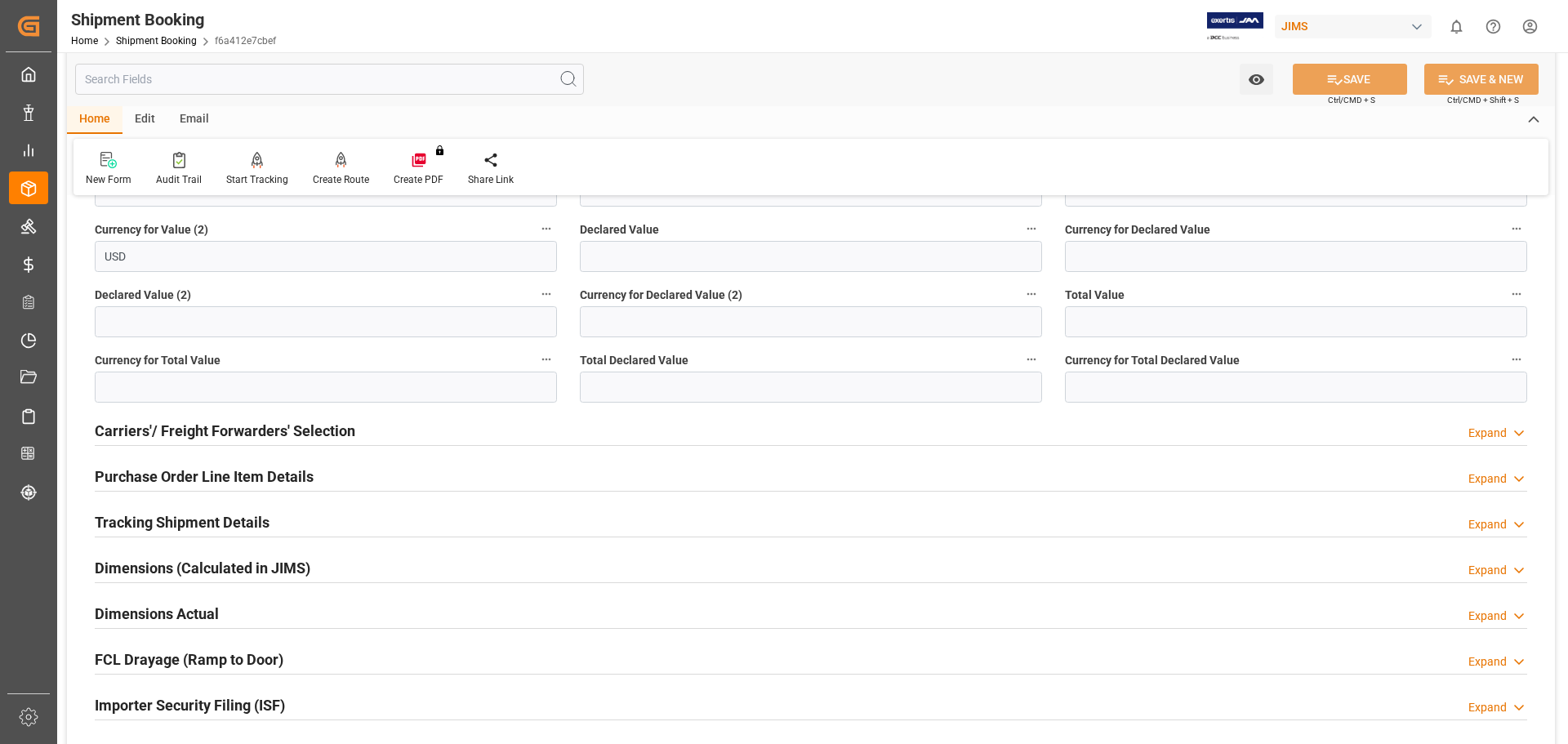
click at [169, 467] on h2 "Purchase Order Line Item Details" at bounding box center [204, 476] width 219 height 22
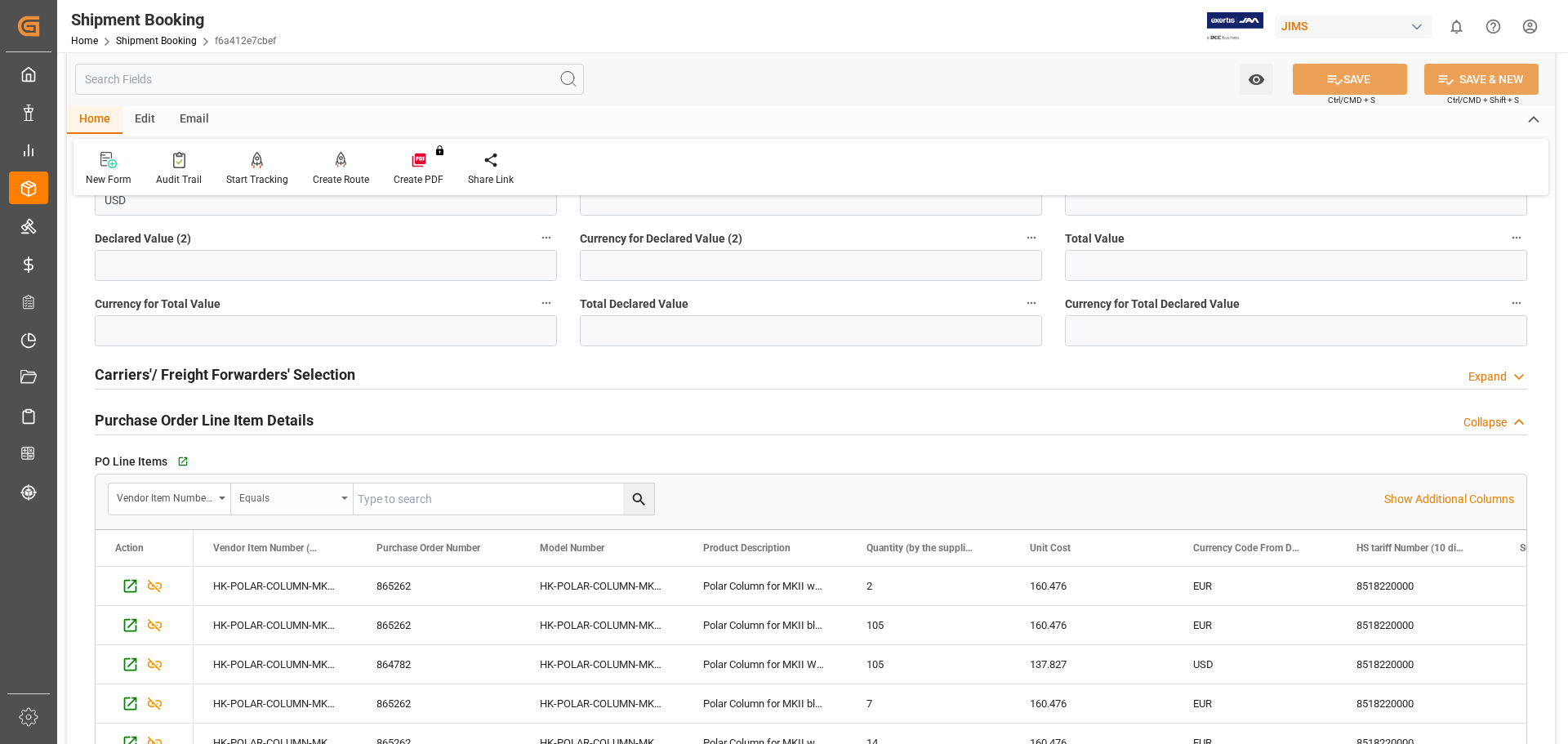
scroll to position [545, 0]
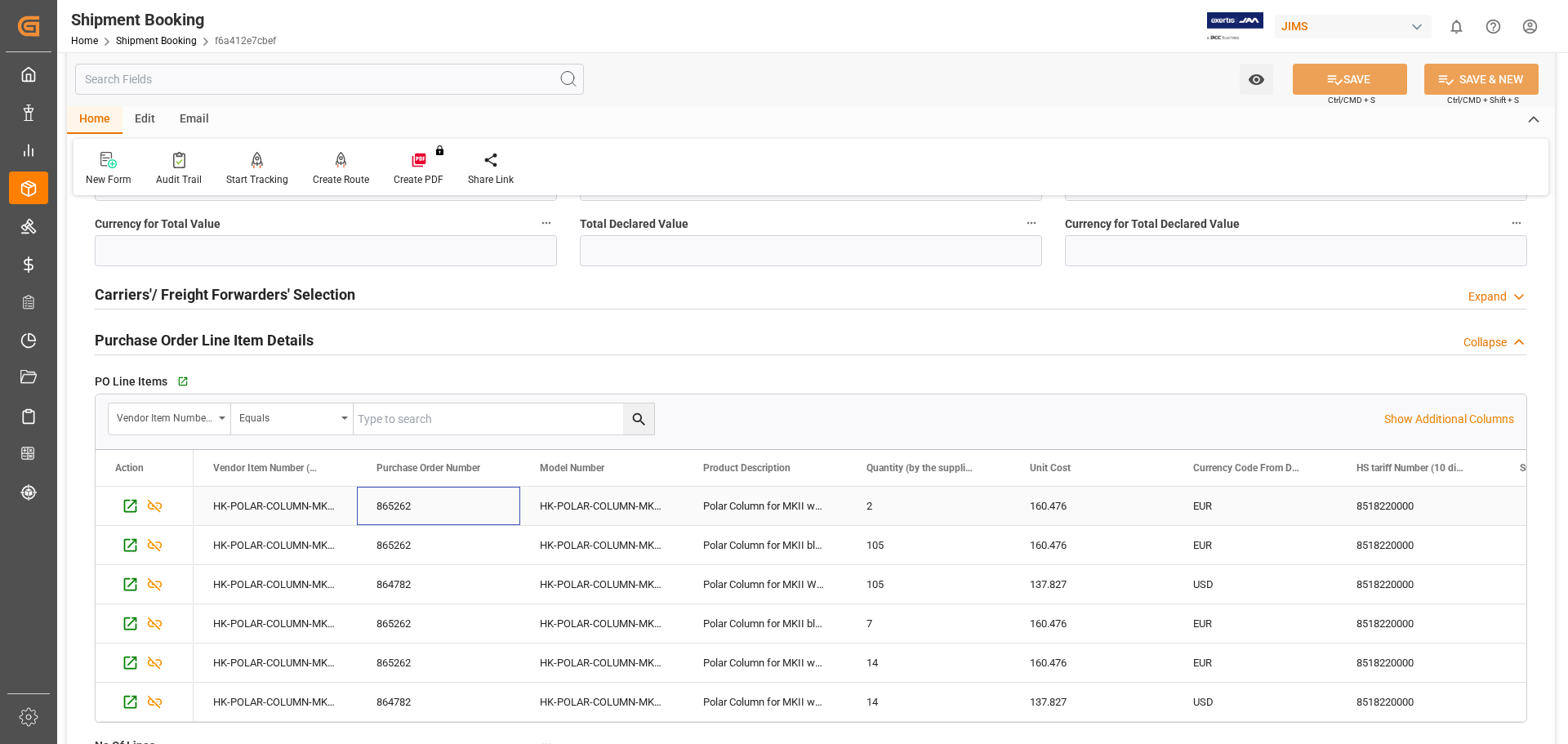
click at [422, 503] on div "865262" at bounding box center [438, 506] width 163 height 39
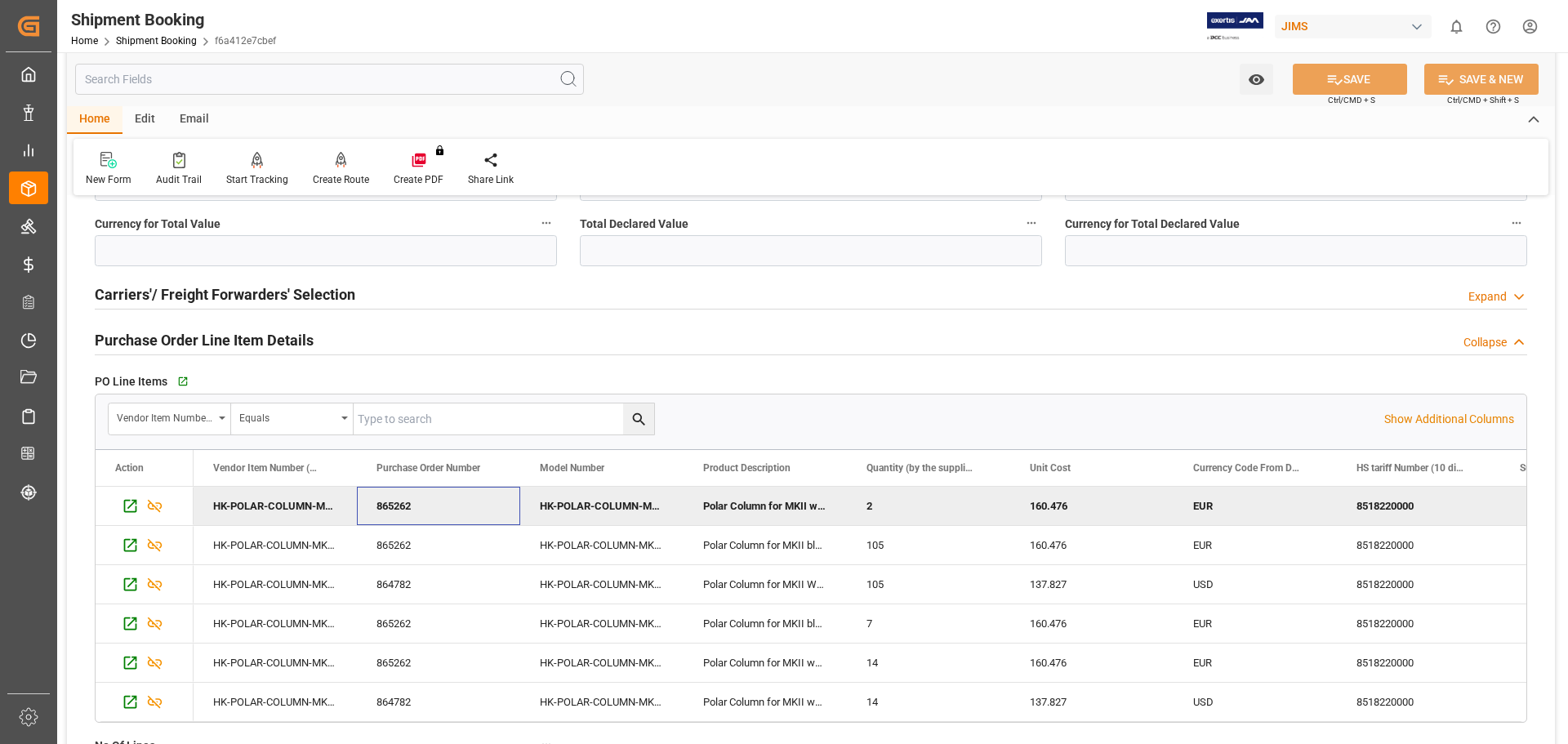
click at [422, 503] on div "865262" at bounding box center [438, 506] width 163 height 39
drag, startPoint x: 432, startPoint y: 505, endPoint x: 372, endPoint y: 506, distance: 60.0
click at [372, 506] on div "865262" at bounding box center [438, 506] width 163 height 39
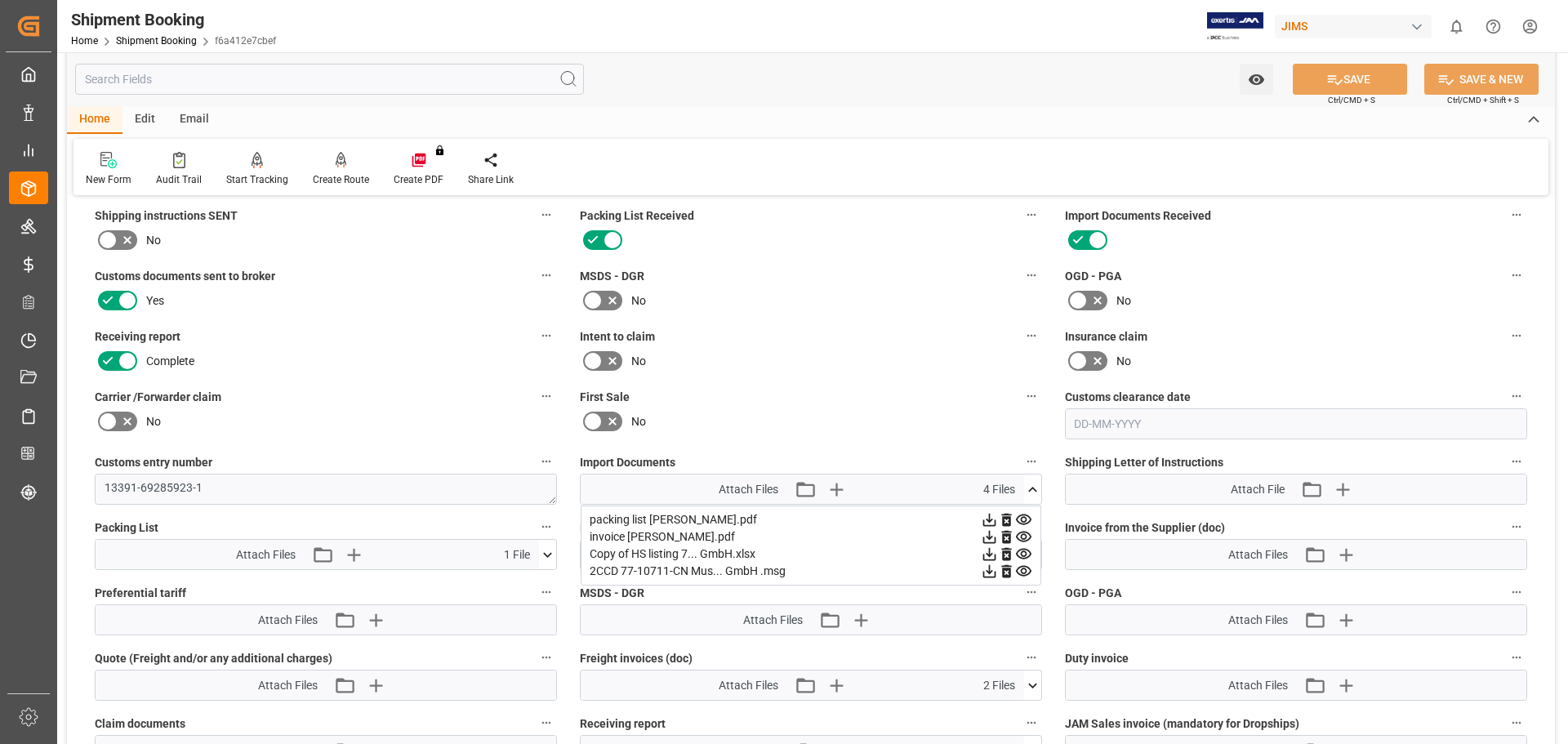
scroll to position [1496, 0]
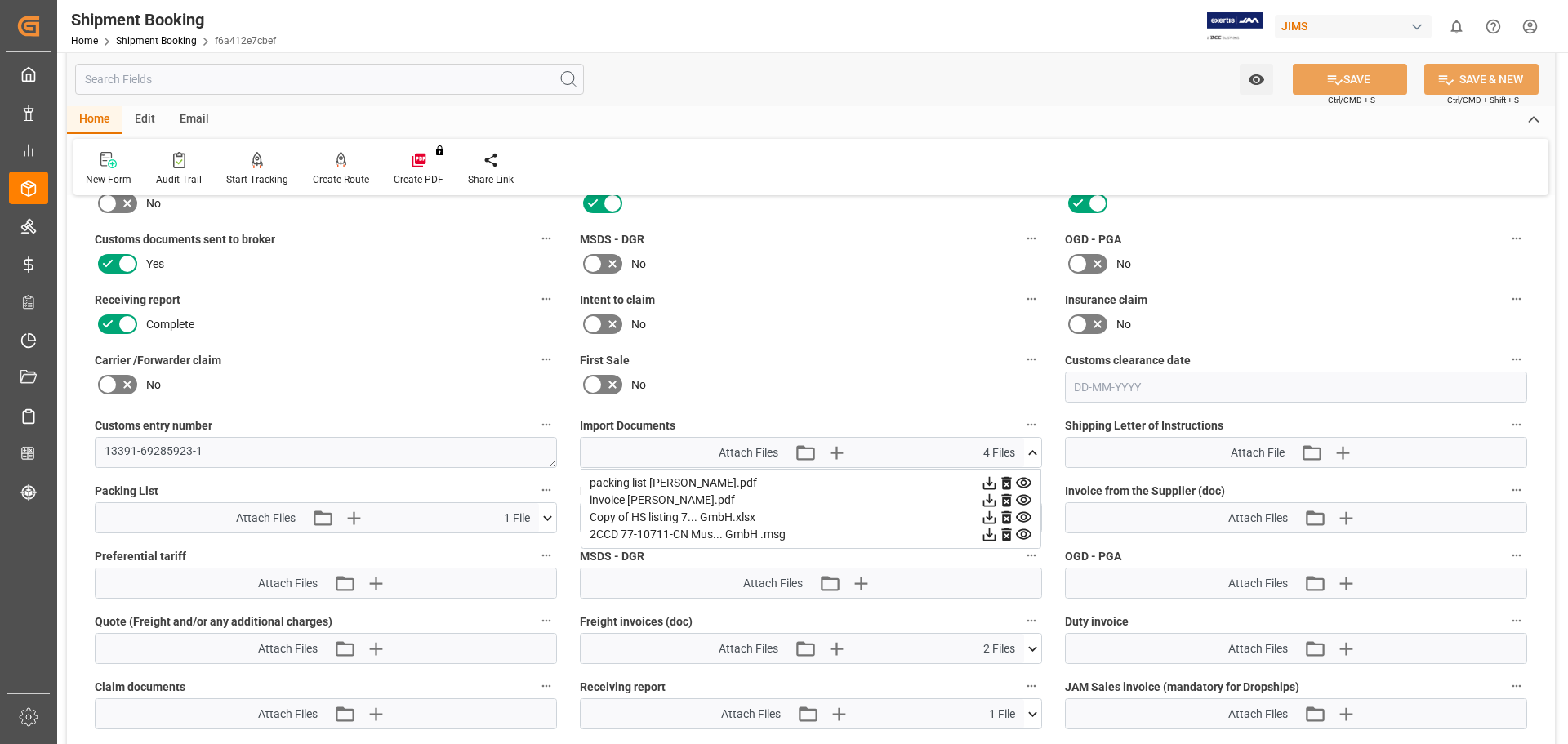
click at [1024, 498] on icon at bounding box center [1023, 499] width 18 height 18
